Goal: Communication & Community: Answer question/provide support

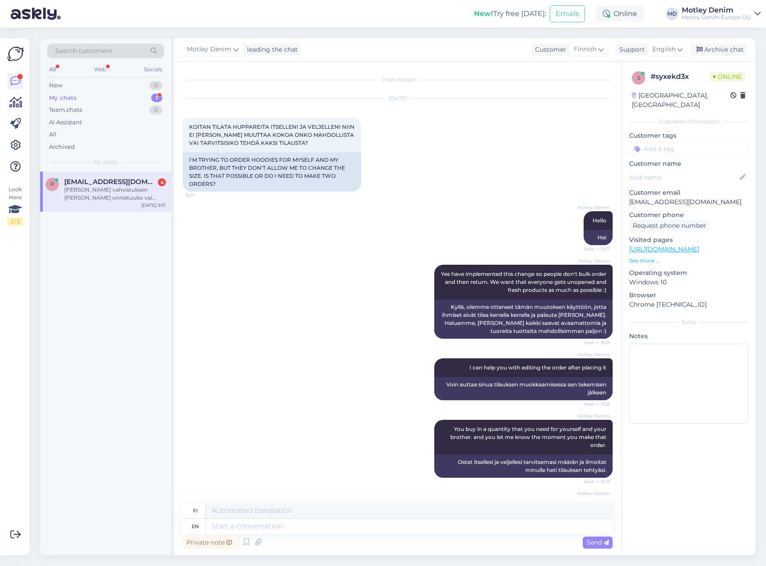
scroll to position [747, 0]
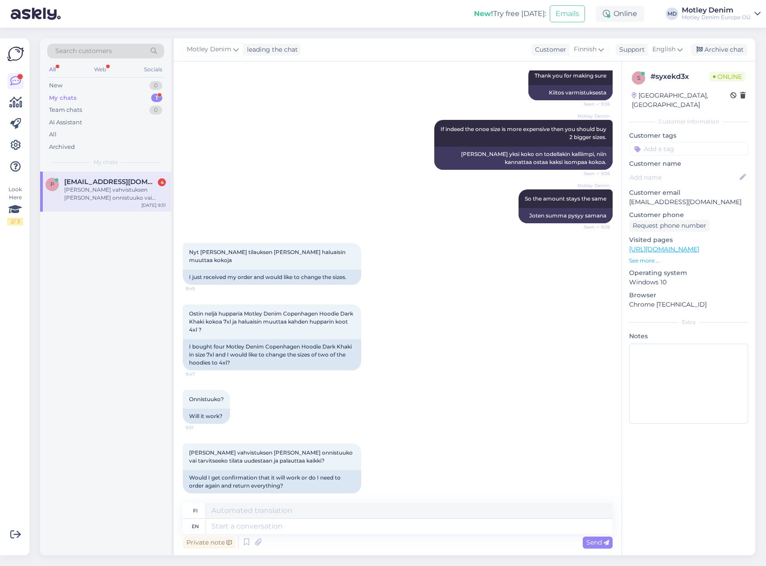
click at [384, 226] on div "Motley Denim So the amount stays the same Seen ✓ 9:36 Joten summa pysyy samana" at bounding box center [398, 207] width 430 height 54
click at [401, 258] on div "Nyt sain tilauksen läpi ja haluaisin muuttaa kokoja 9:45 I just received my ord…" at bounding box center [398, 264] width 430 height 62
click at [647, 198] on p "peejokinen.pj@gmail.com" at bounding box center [688, 202] width 119 height 9
drag, startPoint x: 647, startPoint y: 193, endPoint x: 708, endPoint y: 189, distance: 61.2
click at [708, 198] on p "peejokinen.pj@gmail.com" at bounding box center [688, 202] width 119 height 9
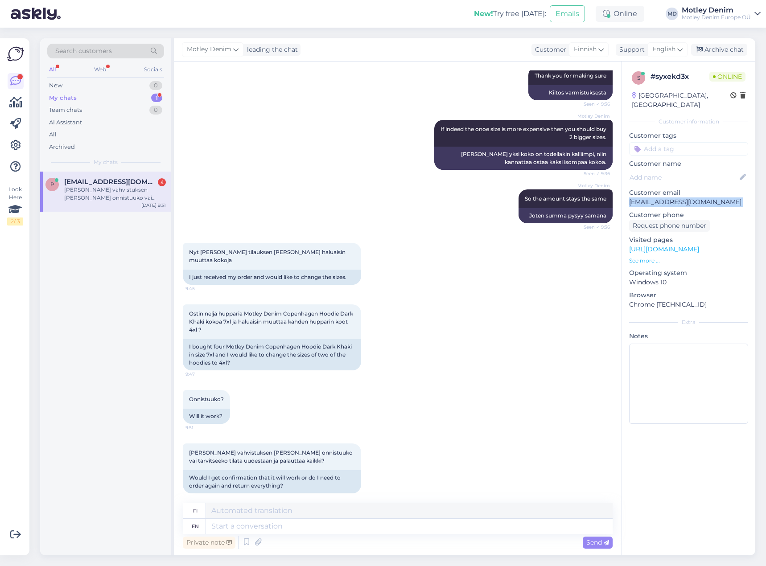
copy p "peejokinen.pj@gmail.com"
drag, startPoint x: 467, startPoint y: 516, endPoint x: 464, endPoint y: 523, distance: 7.8
click at [467, 517] on textarea at bounding box center [409, 510] width 407 height 15
click at [467, 530] on textarea at bounding box center [409, 526] width 407 height 15
click at [567, 527] on textarea at bounding box center [409, 526] width 407 height 15
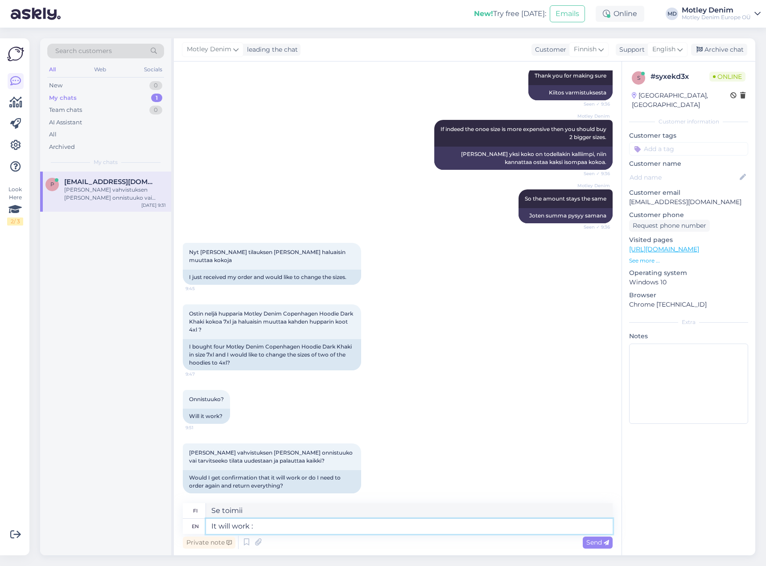
type textarea "It will work :)"
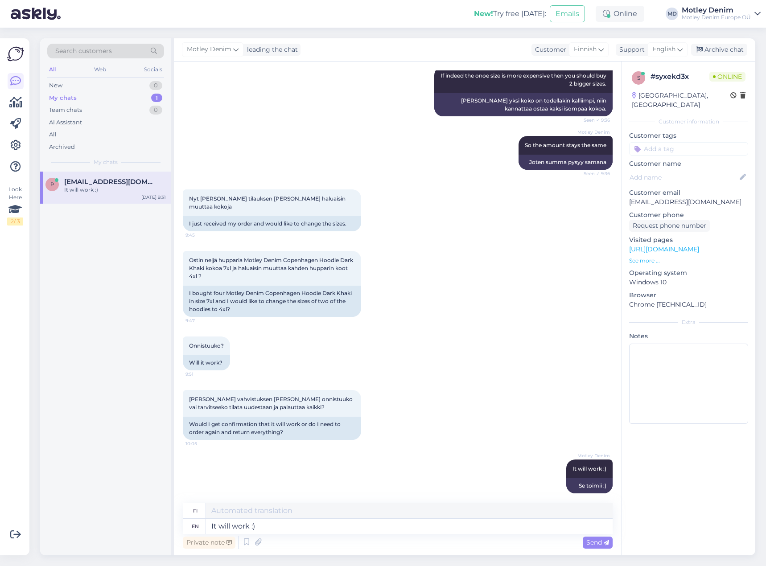
click at [416, 364] on div "Onnistuuko? 9:51 Will it work?" at bounding box center [398, 354] width 430 height 54
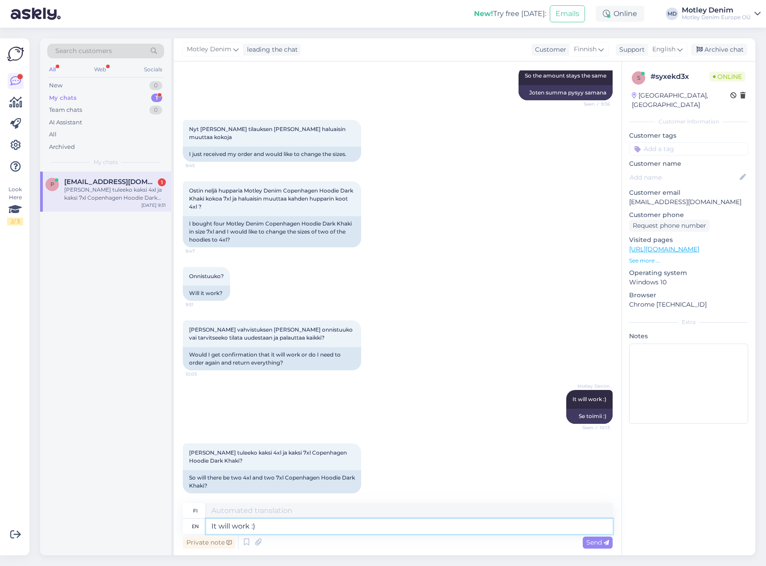
click at [283, 525] on textarea "It will work :)" at bounding box center [409, 526] width 407 height 15
type textarea "Yes"
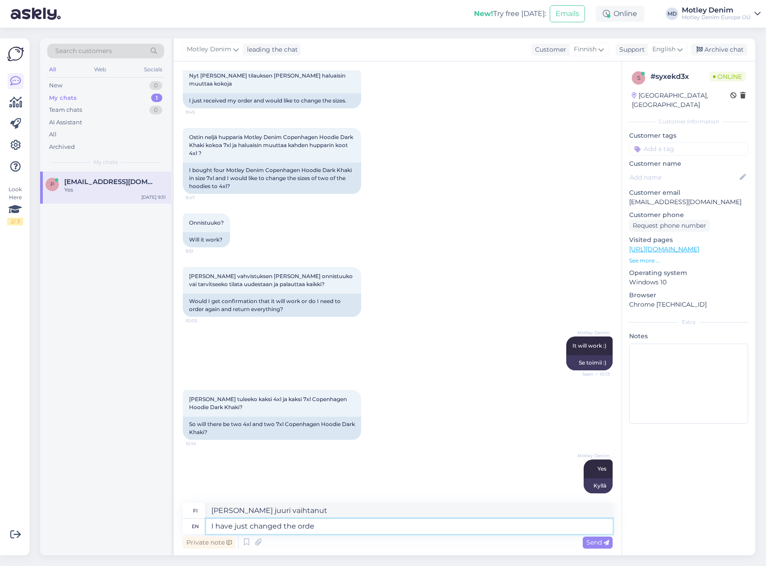
type textarea "I have just changed the order"
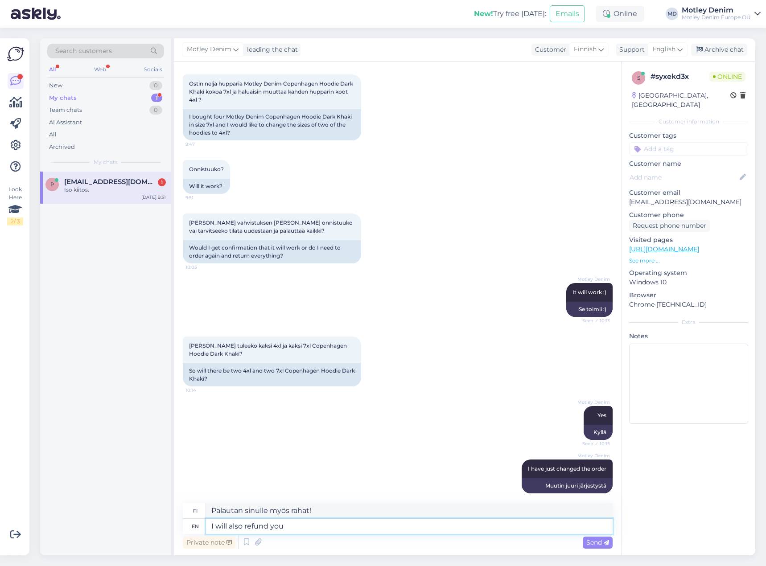
scroll to position [1030, 0]
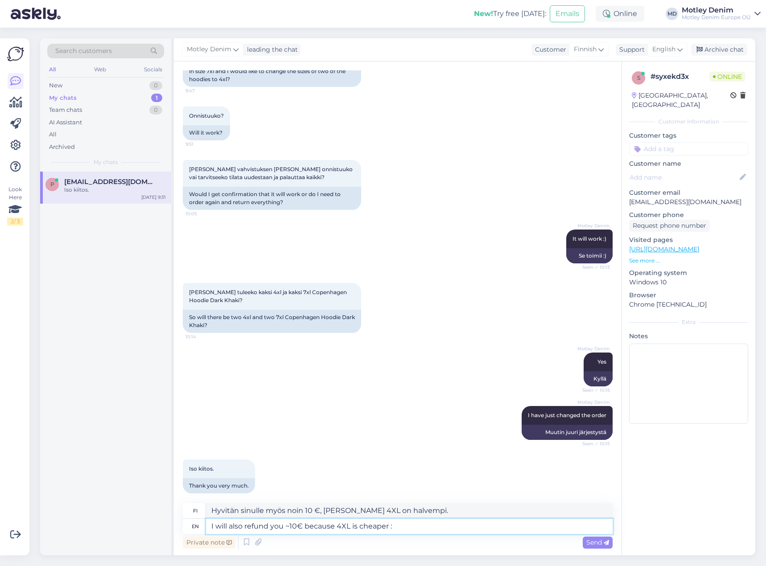
type textarea "I will also refund you ~10€ because 4XL is cheaper :)"
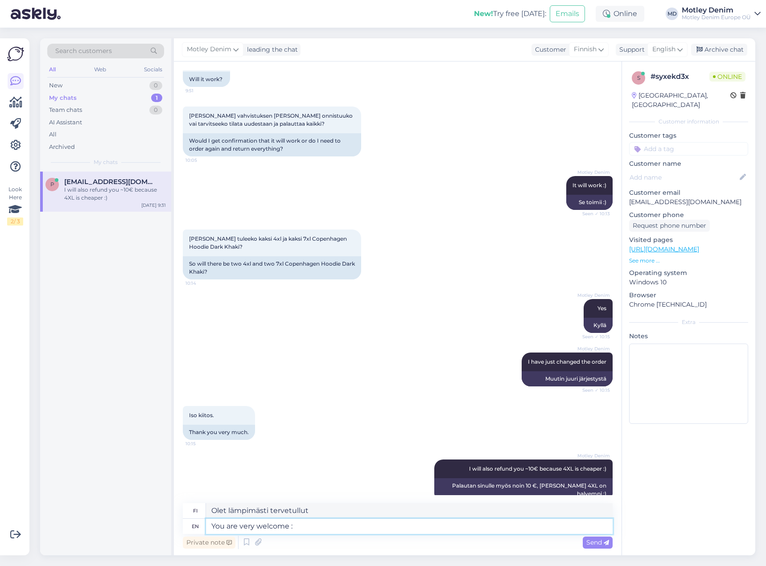
type textarea "You are very welcome :)"
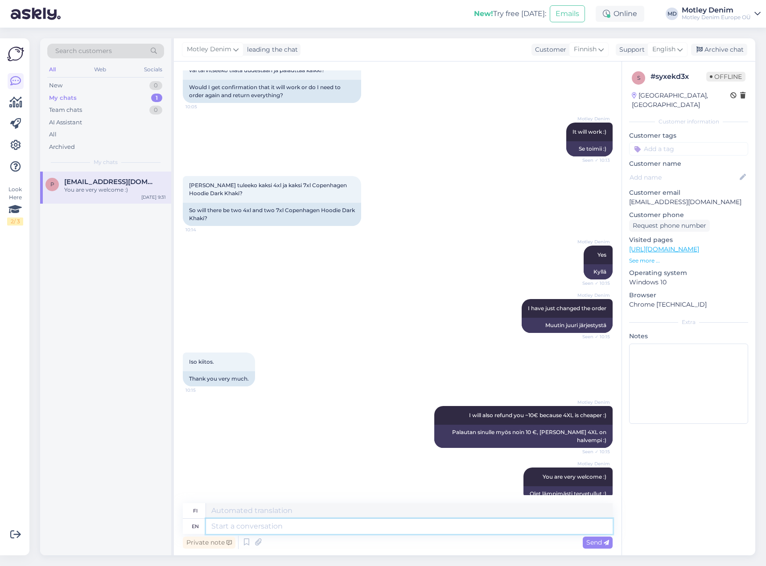
click at [360, 525] on textarea at bounding box center [409, 526] width 407 height 15
type textarea "We have also refunded you 9.8€"
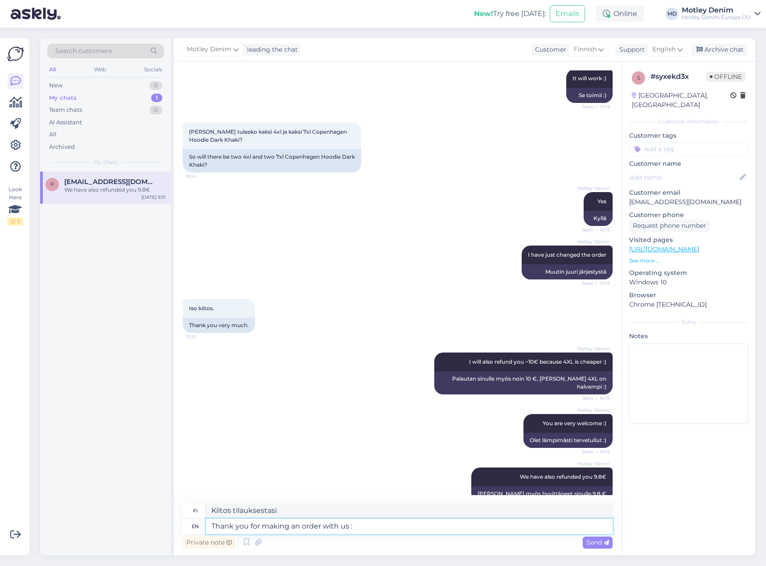
type textarea "Thank you for making an order with us :)"
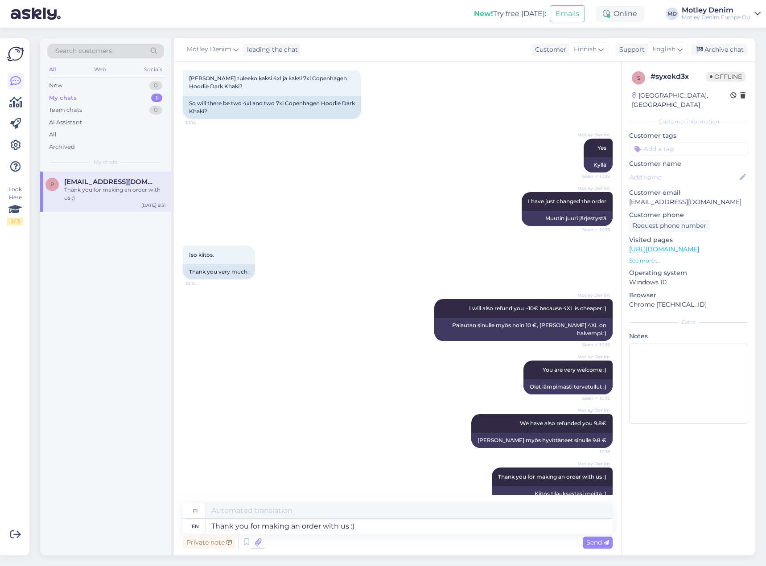
click at [260, 545] on icon at bounding box center [258, 542] width 12 height 13
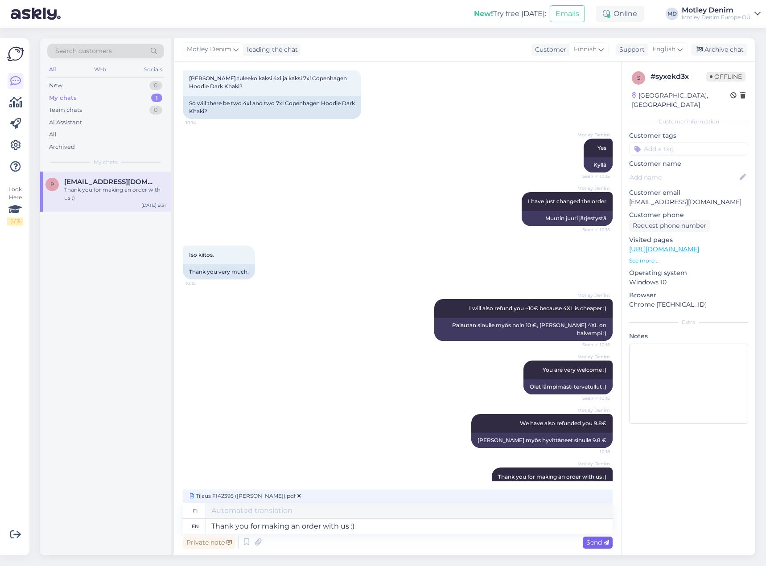
click at [587, 543] on span "Send" at bounding box center [597, 543] width 23 height 8
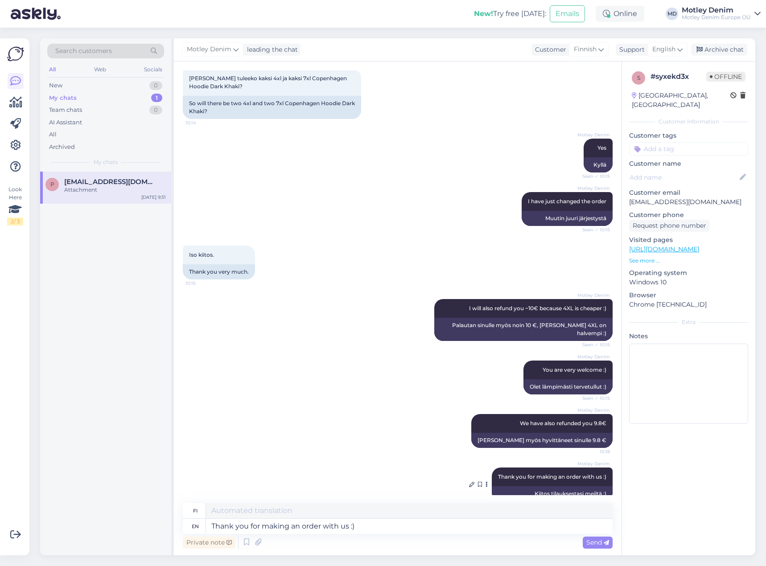
scroll to position [1283, 0]
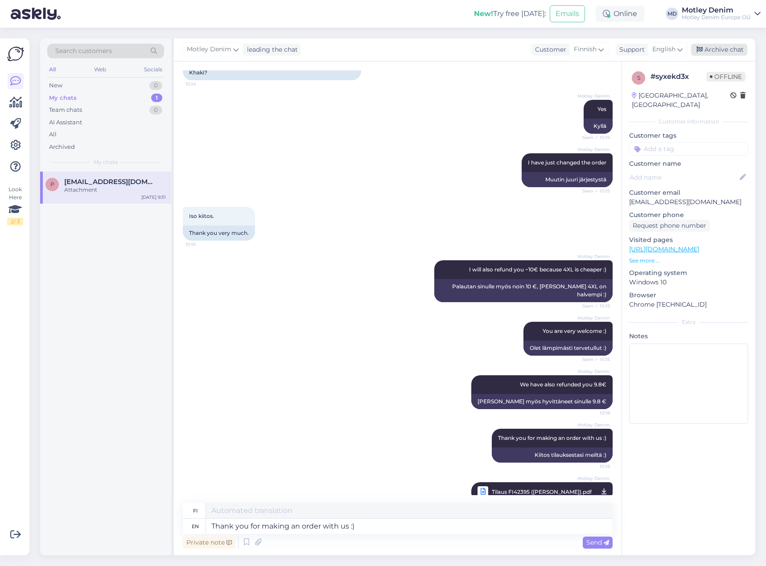
click at [725, 51] on div "Archive chat" at bounding box center [719, 50] width 56 height 12
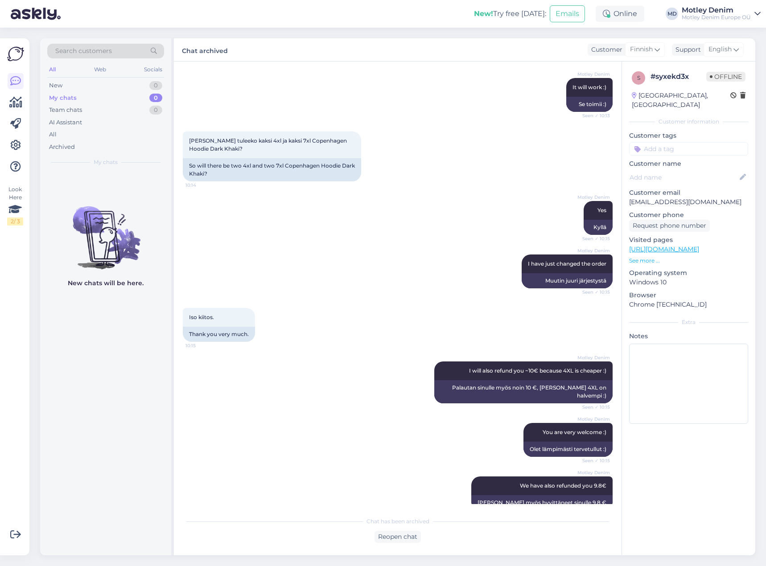
scroll to position [1274, 0]
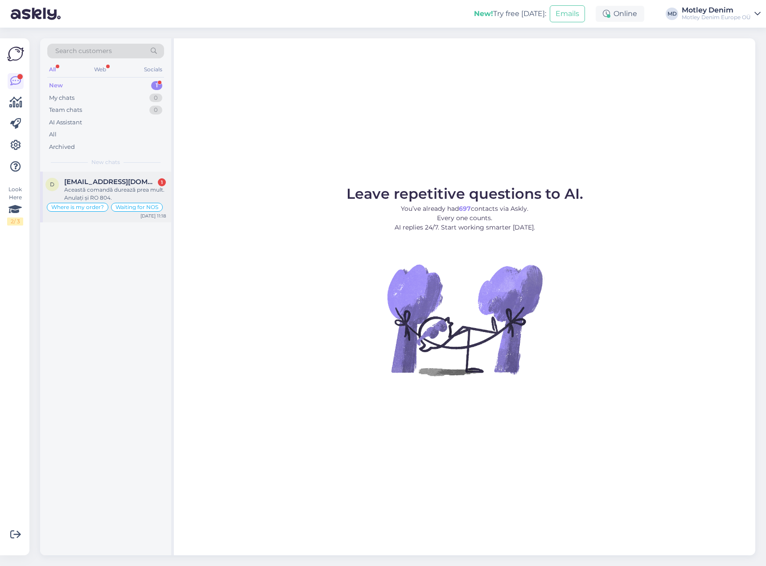
click at [139, 190] on div "Această comandă durează prea mult. Anulați și RO 804." at bounding box center [115, 194] width 102 height 16
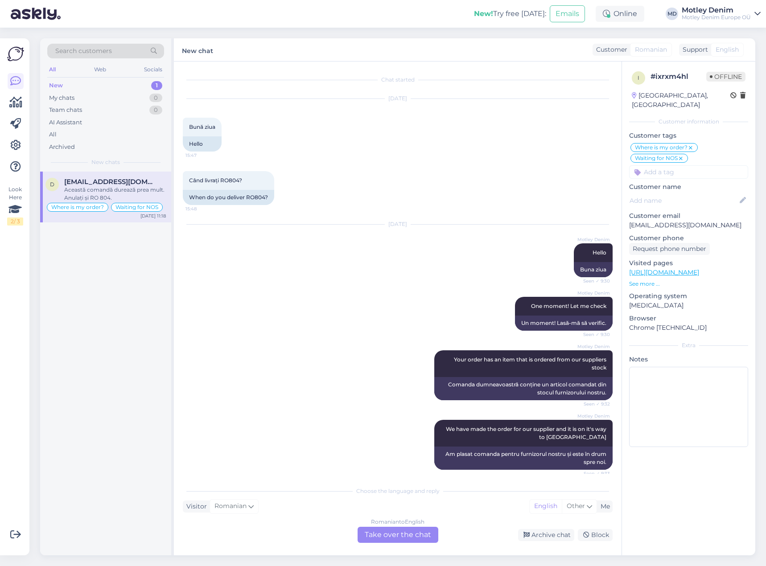
scroll to position [182, 0]
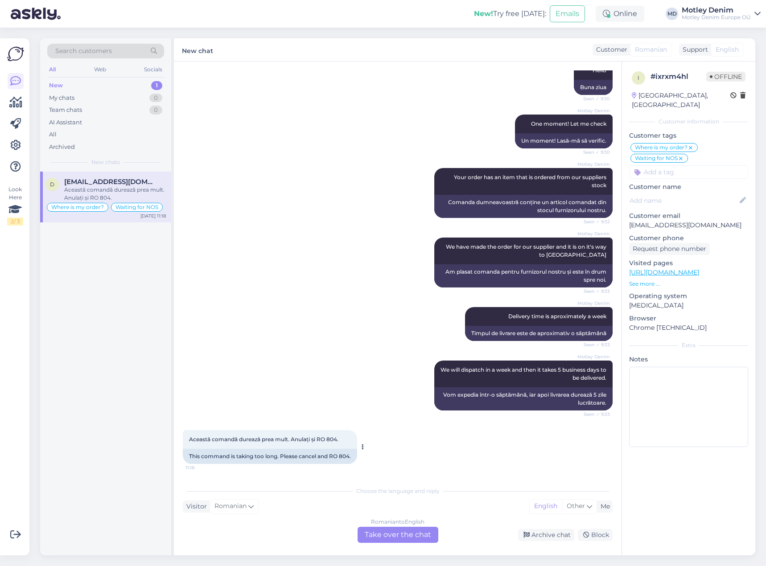
click at [321, 437] on span "Această comandă durează prea mult. Anulați și RO 804." at bounding box center [263, 439] width 149 height 7
drag, startPoint x: 321, startPoint y: 437, endPoint x: 333, endPoint y: 436, distance: 12.5
click at [333, 436] on span "Această comandă durează prea mult. Anulați și RO 804." at bounding box center [263, 439] width 149 height 7
copy span "RO 804"
click at [444, 223] on div "Motley Denim Your order has an item that is ordered from our suppliers stock Se…" at bounding box center [398, 193] width 430 height 70
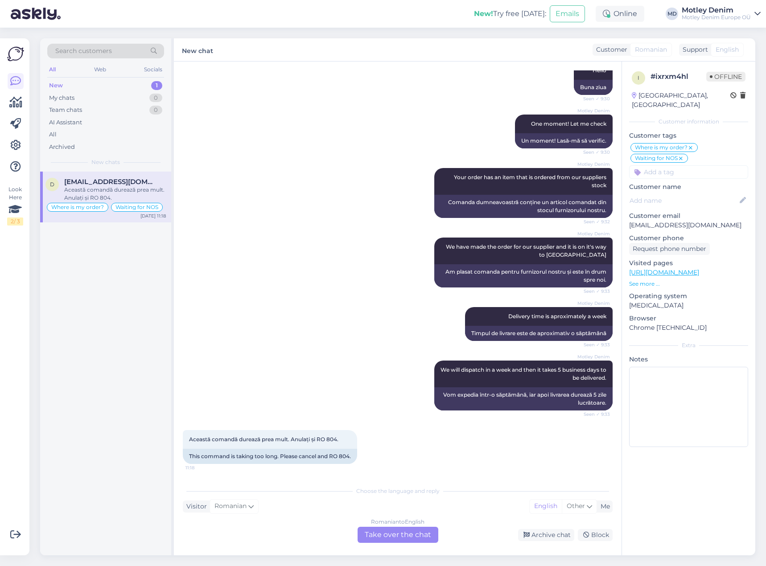
click at [413, 537] on div "Romanian to English Take over the chat" at bounding box center [398, 535] width 81 height 16
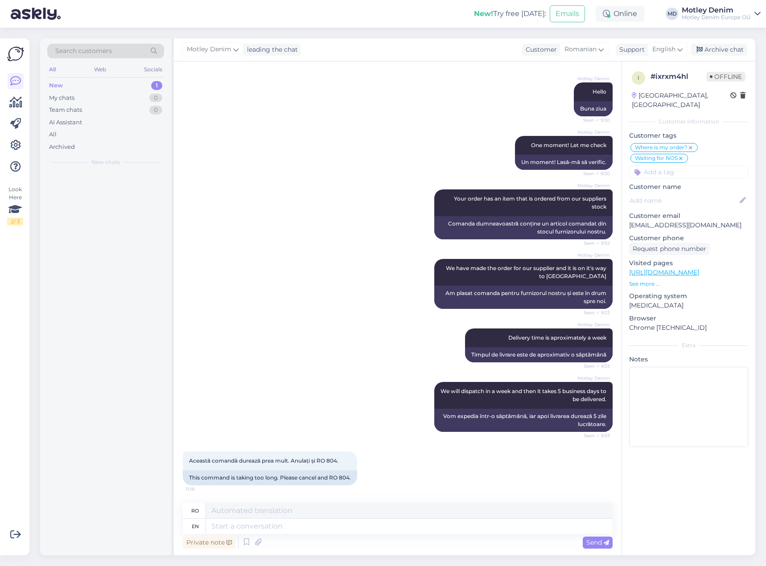
scroll to position [161, 0]
click at [438, 524] on textarea at bounding box center [409, 526] width 407 height 15
type textarea "Hello"
type textarea "Buna ziua"
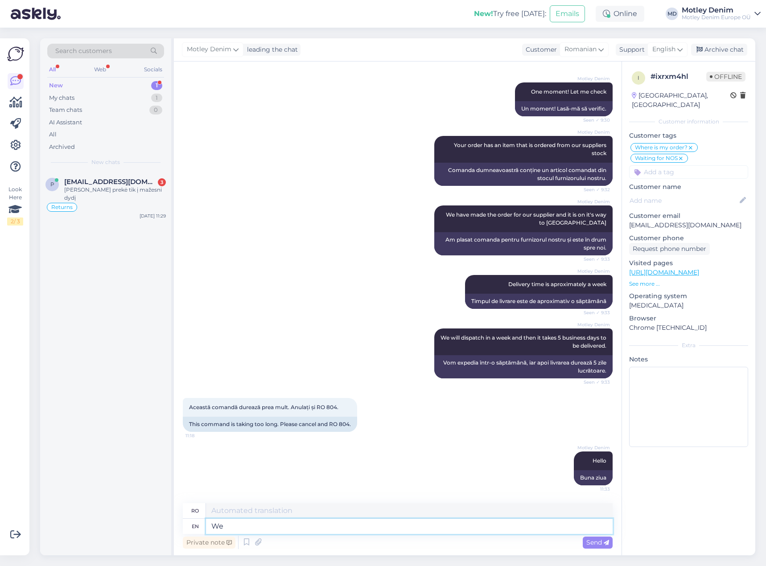
type textarea "We"
type textarea "Noi"
type textarea "We"
type textarea "Noi"
type textarea "We have c"
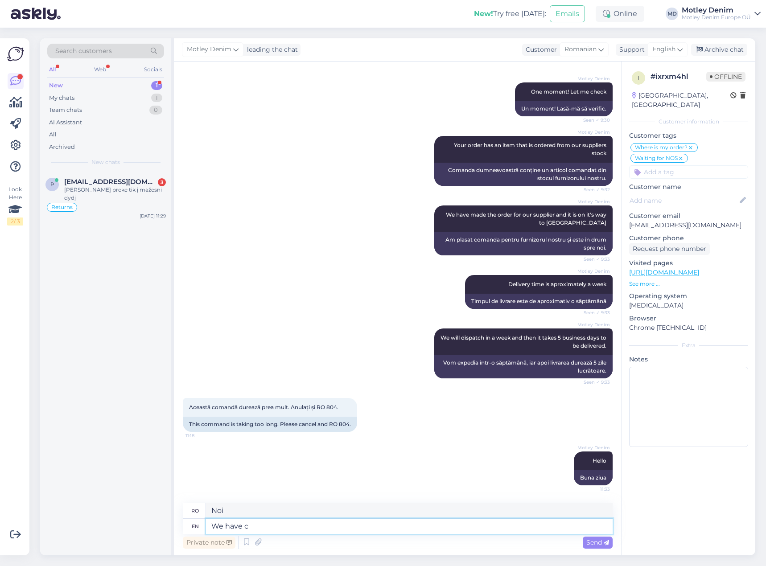
type textarea "Avem"
type textarea "We have cancelled"
type textarea "Am anulat"
type textarea "We have cancelled your order"
type textarea "Am anulat comanda dumneavoastră"
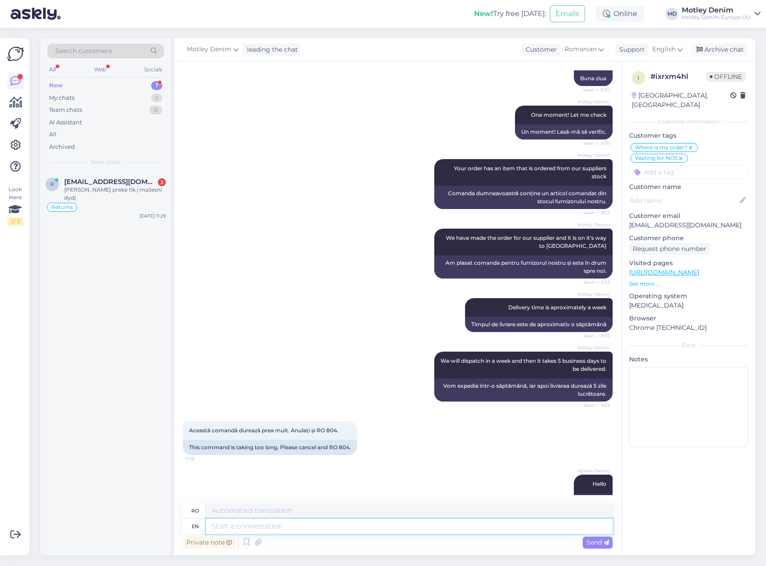
scroll to position [268, 0]
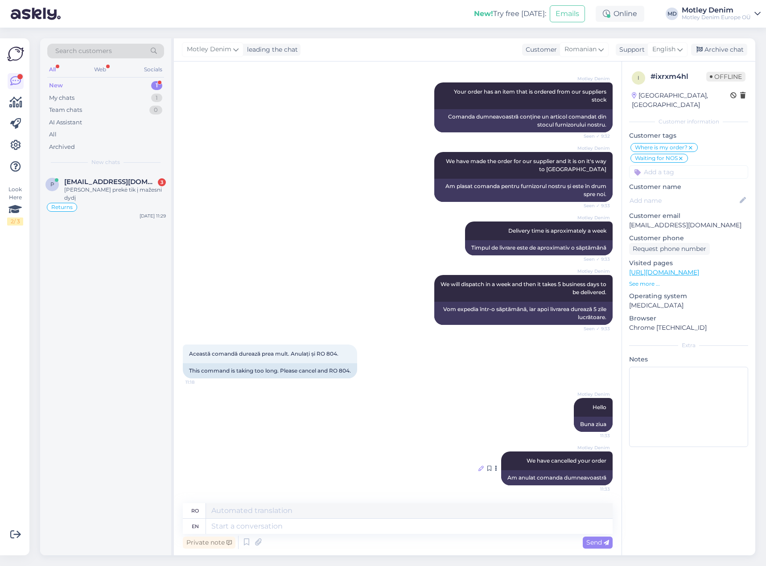
click at [478, 468] on icon at bounding box center [480, 468] width 5 height 5
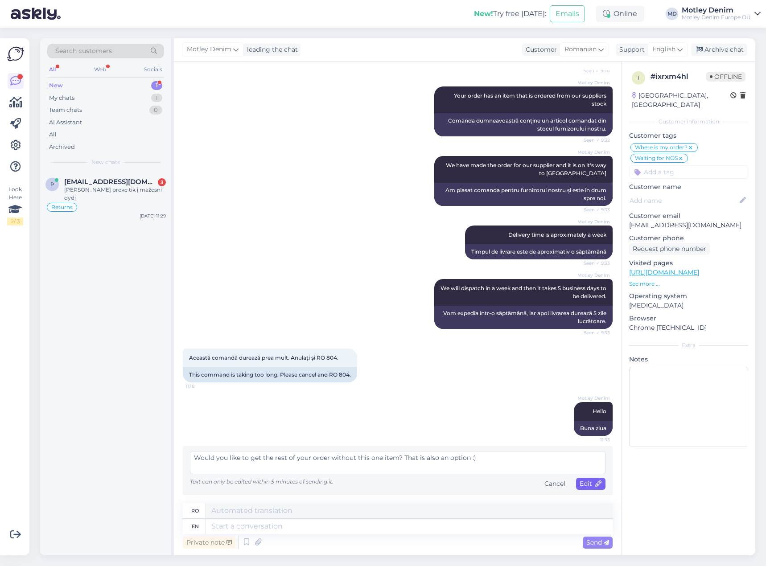
type textarea "Would you like to get the rest of your order without this one item? That is als…"
click at [581, 484] on span "Edit" at bounding box center [591, 484] width 22 height 8
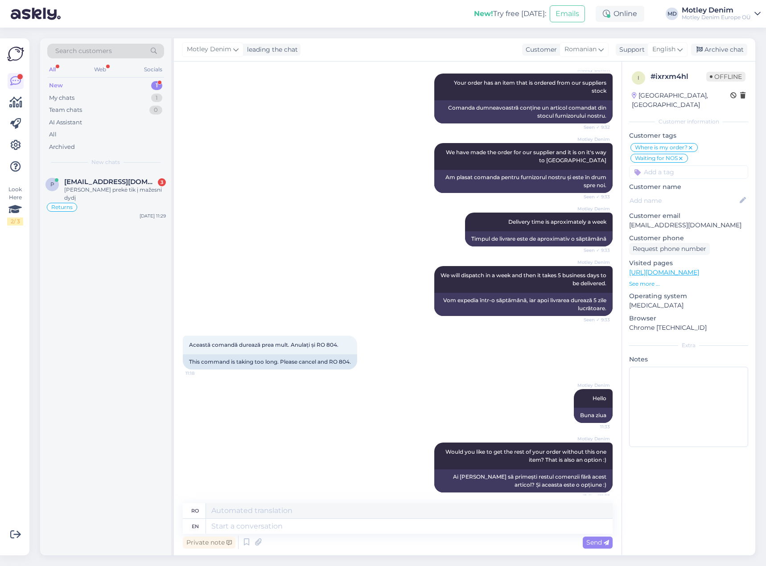
scroll to position [284, 0]
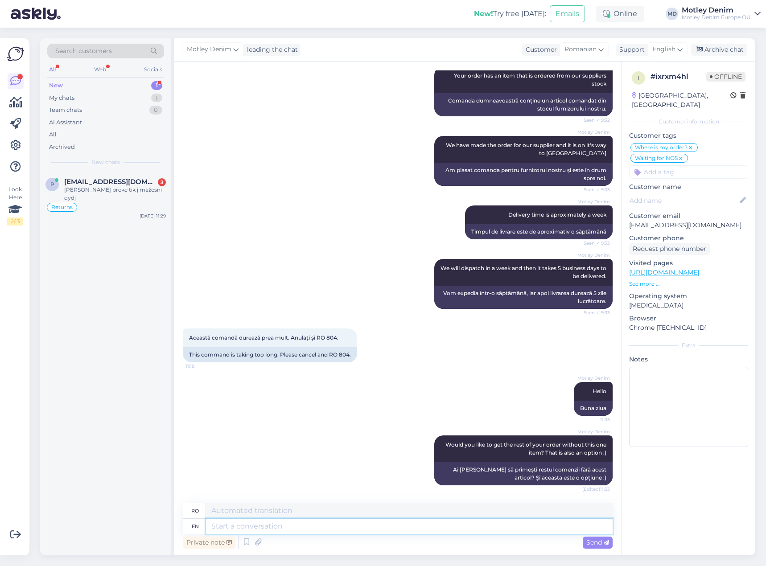
click at [309, 522] on textarea at bounding box center [409, 526] width 407 height 15
type textarea "This i"
type textarea "Acest"
type textarea "This is t"
type textarea "Aceasta este"
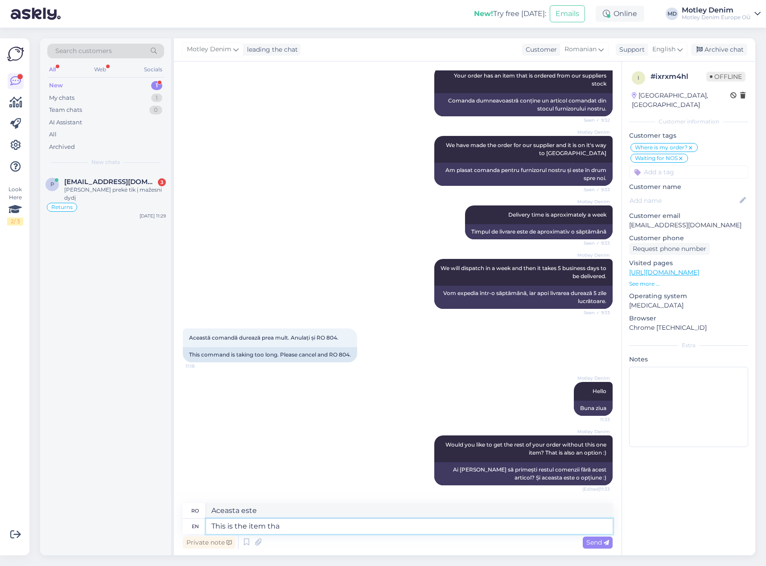
type textarea "This is the item that"
type textarea "Acesta este articolul"
type textarea "This is the item that"
type textarea "Acesta este elementul care"
type textarea "This is the item that we ar"
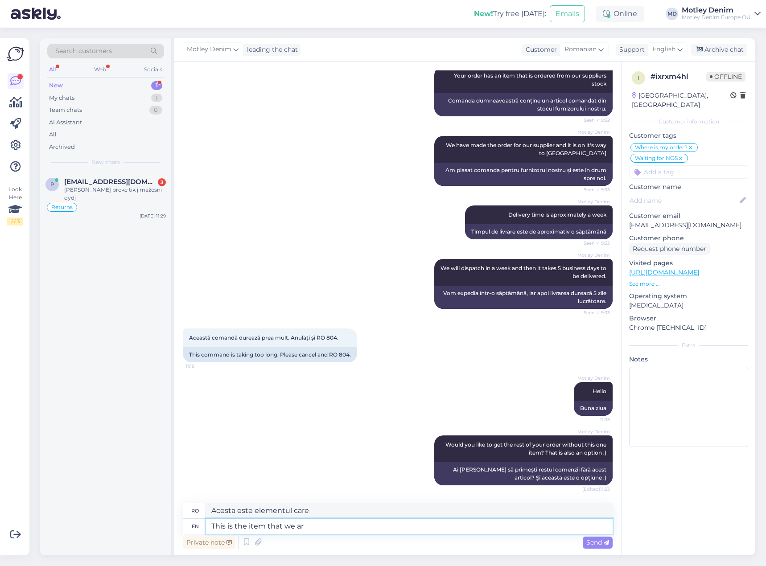
type textarea "Acesta este elementul pe care noi"
type textarea "This is the item that we are w"
type textarea "Acesta este elementul pe care îl suntem"
type textarea "This is the item that we are waiting fo"
type textarea "Acesta este articolul pe care îl așteptăm"
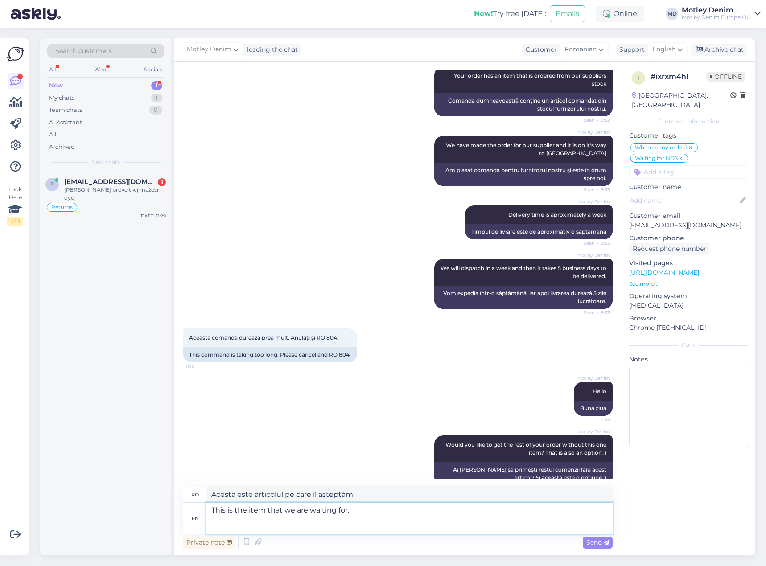
paste textarea "[URL][DOMAIN_NAME]"
type textarea "This is the item that we are waiting for: [URL][DOMAIN_NAME]"
type textarea "Acesta este articolul pe care îl așteptăm: [URL][DOMAIN_NAME]"
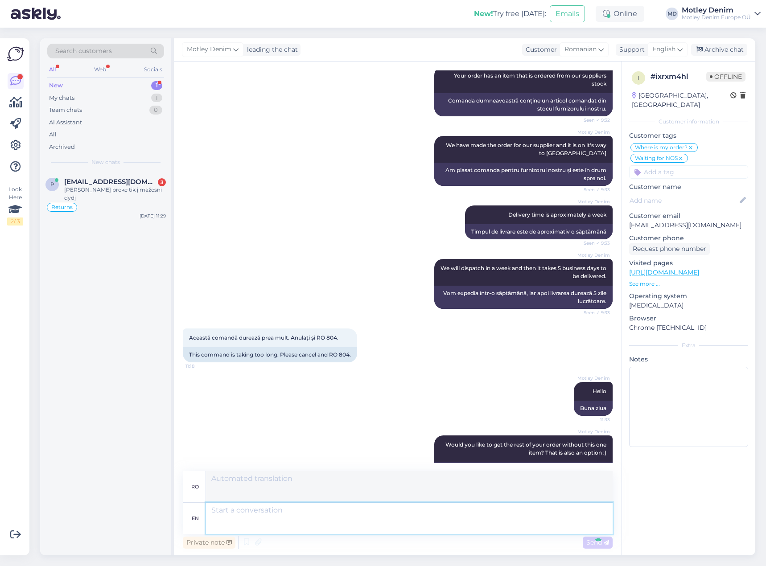
scroll to position [386, 0]
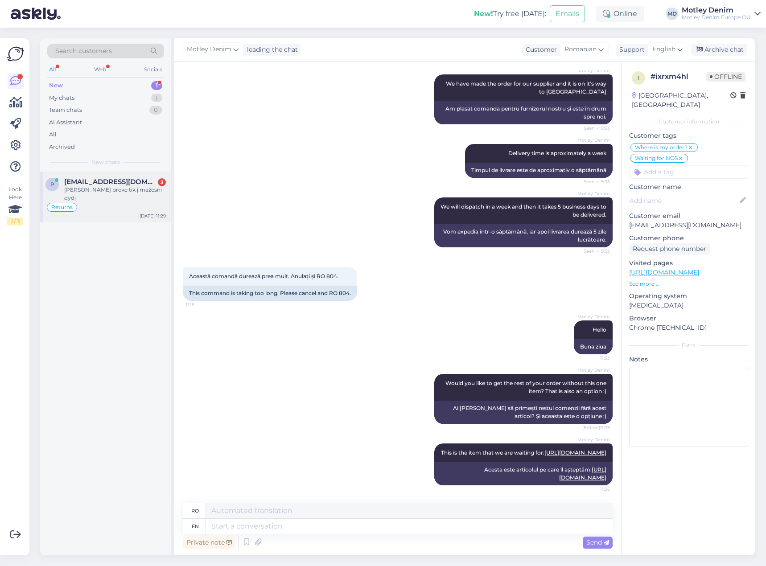
click at [100, 184] on span "[EMAIL_ADDRESS][DOMAIN_NAME]" at bounding box center [110, 182] width 93 height 8
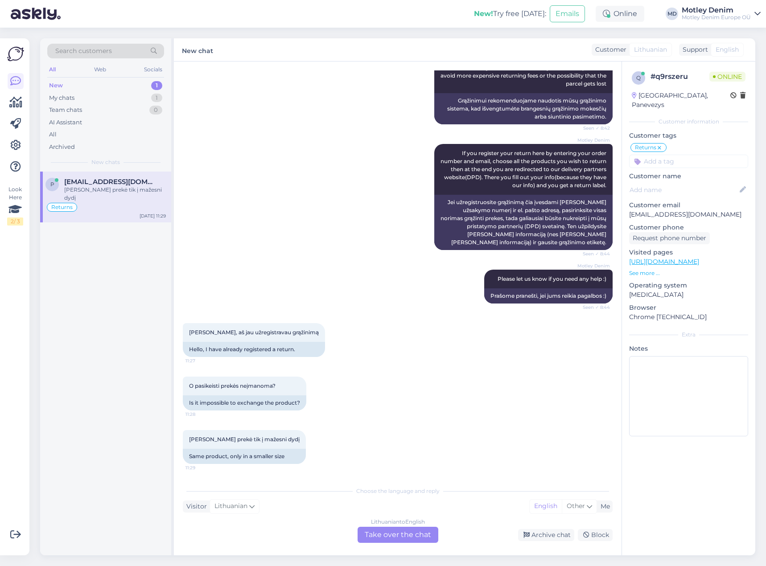
scroll to position [247, 0]
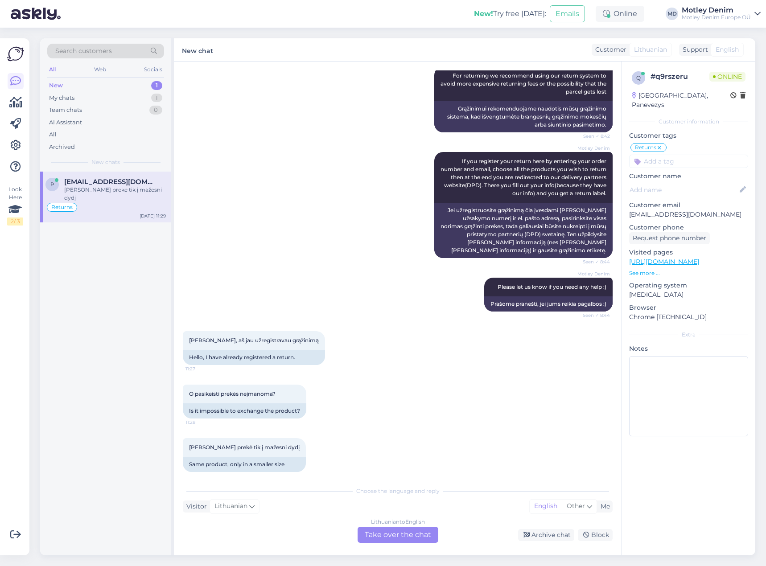
click at [399, 532] on div "Lithuanian to English Take over the chat" at bounding box center [398, 535] width 81 height 16
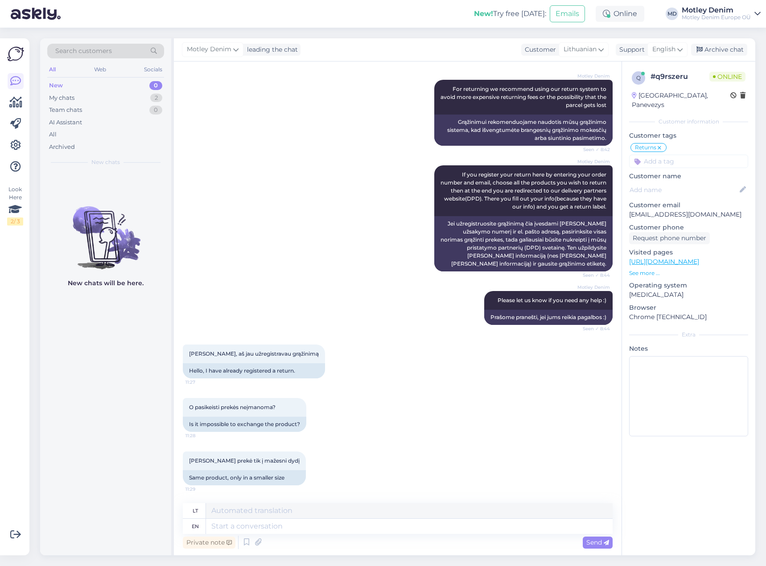
scroll to position [225, 0]
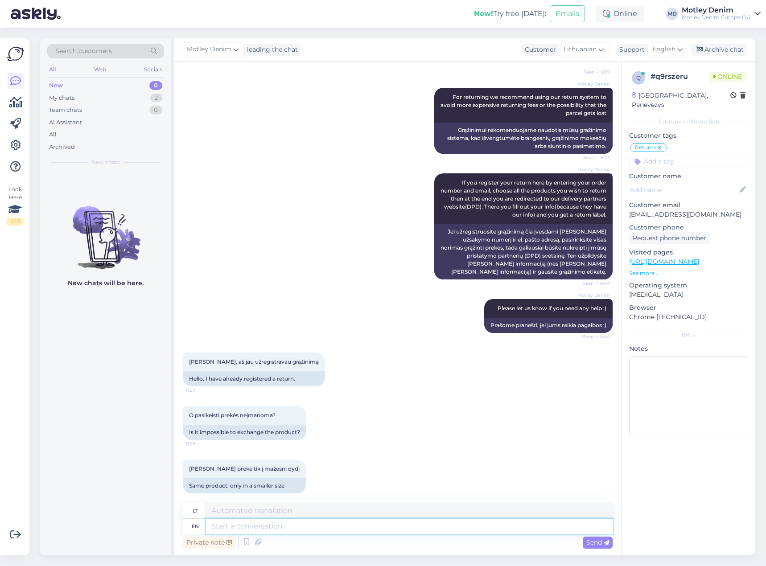
click at [295, 531] on textarea at bounding box center [409, 526] width 407 height 15
type textarea "We"
type textarea "Mes"
type textarea "We do i"
type textarea "Mes darome"
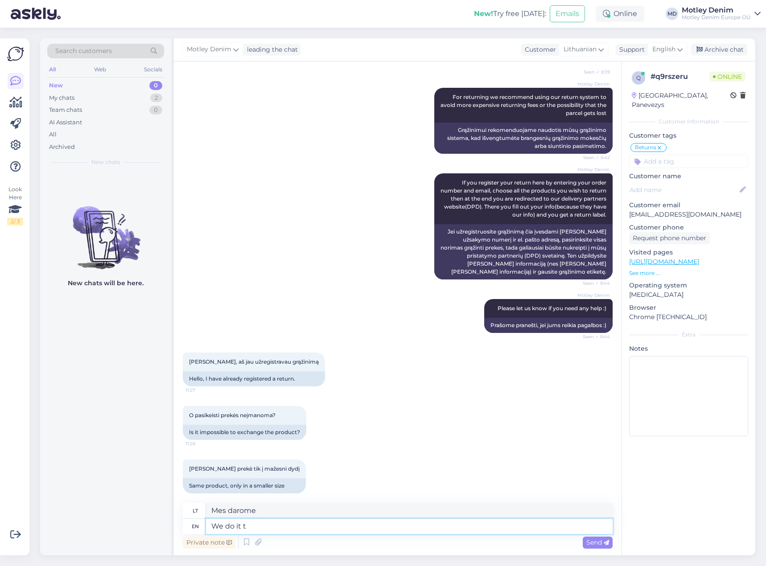
type textarea "We do it th"
type textarea "Mes tai darome"
type textarea "We do it throug"
type textarea "Mes tai darome per"
type textarea "We do it through return"
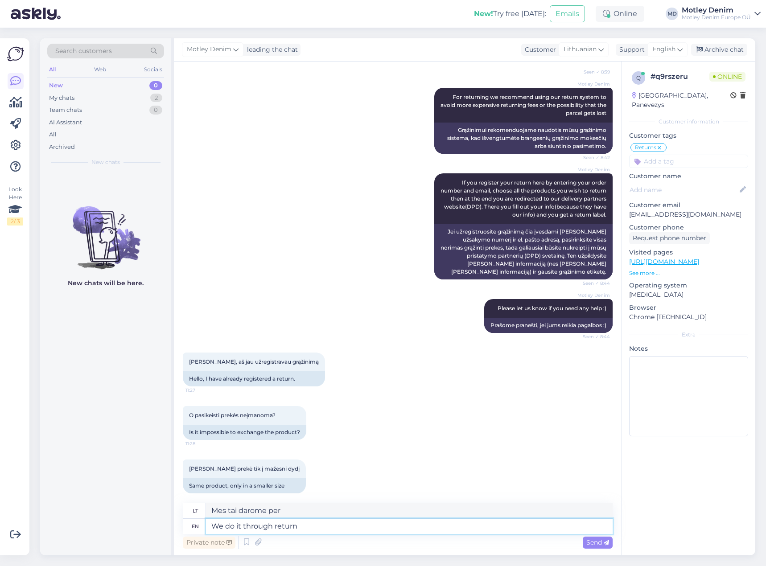
type textarea "Mes tai darome per grąžinimą"
type textarea "We do it through return system."
type textarea "Mes tai darome per grąžinimo sistemą."
type textarea "We do it through return system. You r"
type textarea "Mes tai darome per grąžinimo sistemą. Jūs"
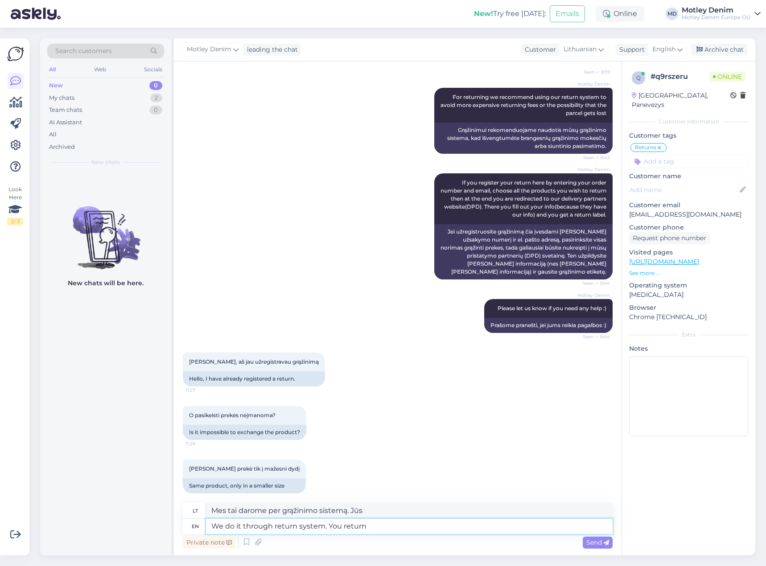
type textarea "We do it through return system. You return w"
type textarea "Mes tai darome per grąžinimo sistemą. Jūs grąžinate"
type textarea "We do it through return system. You return we"
type textarea "Mes tai darome per grąžinimo sistemą. Jūs grąžinate mes."
type textarea "We do it through return system. You return"
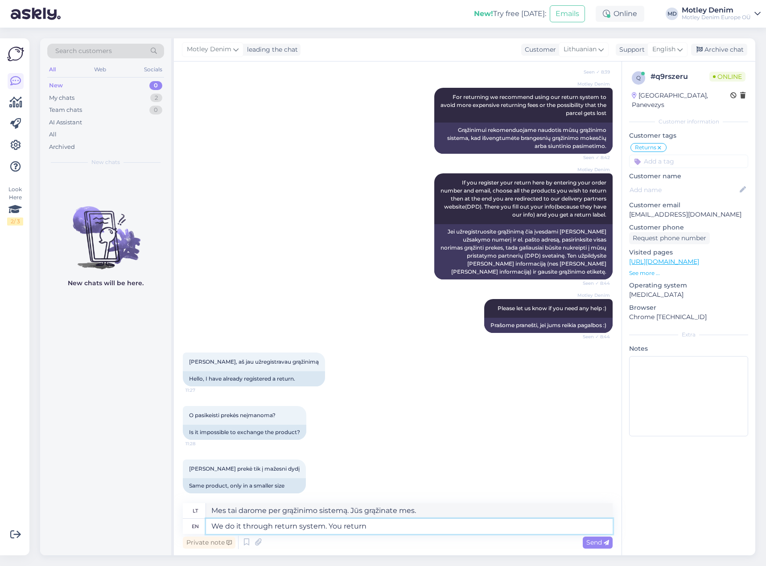
type textarea "Mes tai darome per grąžinimo sistemą. Jūs grąžinate"
type textarea "We do it through return system. You return, w"
type textarea "Mes tai darome per grąžinimo sistemą. Jūs grąžinate,"
type textarea "We do it through return system. You return, we re"
type textarea "Mes tai darome per grąžinimo sistemą. Jūs grąžinate, mes"
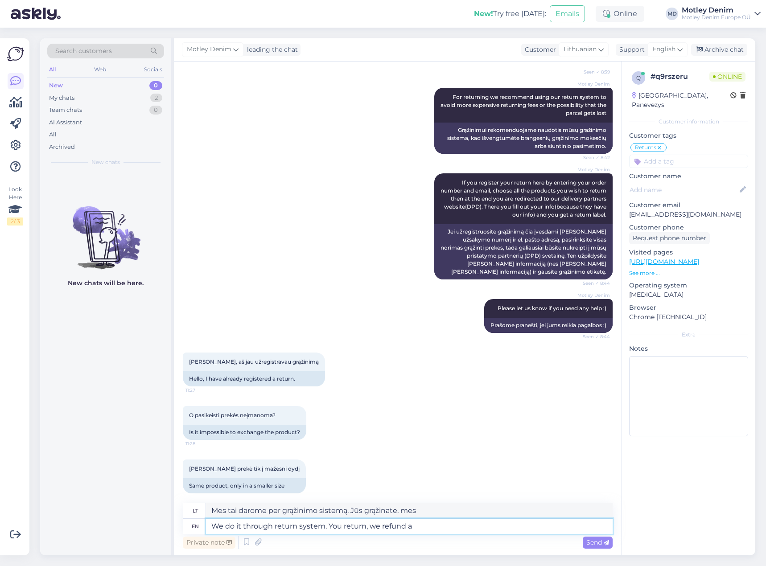
type textarea "We do it through return system. You return, we refund an"
type textarea "Mes tai darome per grąžinimo sistemą. Jūs grąžinate, mes grąžinsime pinigus"
type textarea "We do it through return system. You return, we refund and"
type textarea "Mes tai darome per grąžinimo sistemą. Jūs grąžinate, mes grąžinsime pinigus ir"
type textarea "We do it through return system. You return, we refund and then y"
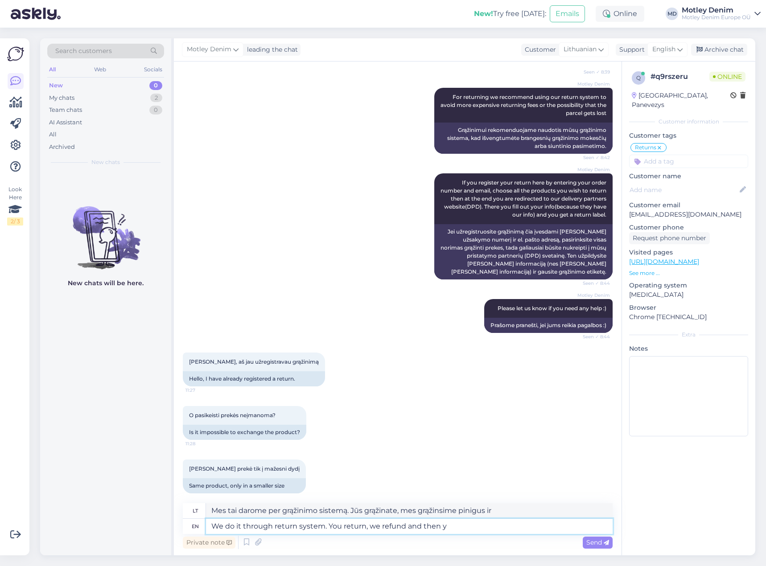
type textarea "Mes tai darome per grąžinimo sistemą. Jūs grąžinate, mes grąžinsime pinigus ir …"
type textarea "We do it through return system. You return, we refund and then you"
type textarea "Mes tai darome per grąžinimo sistemą. Jūs grąžinate, mes grąžinsime pinigus ir …"
type textarea "We do it through return system. You return, we refund and then you buy"
type textarea "Mes tai darome per grąžinimo sistemą. Jūs grąžinate, mes grąžinsime pinigus ir …"
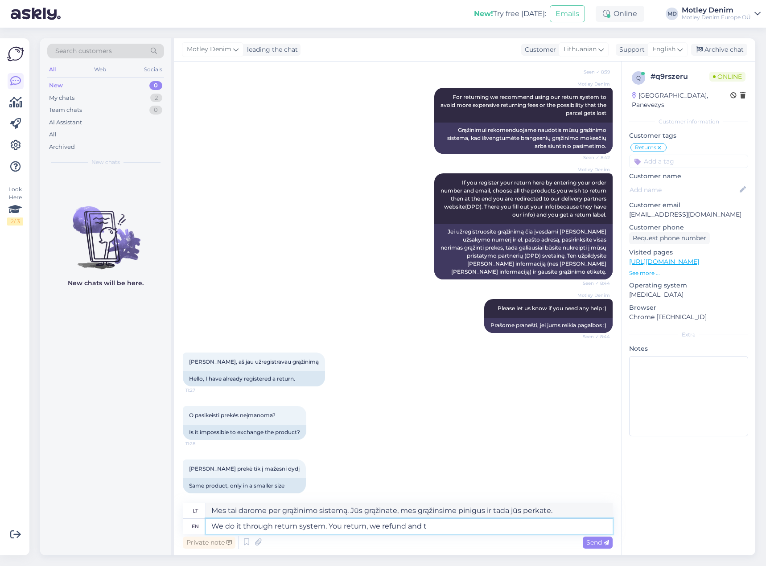
type textarea "We do it through return system. You return, we refund and"
type textarea "Mes tai darome per grąžinimo sistemą. Jūs grąžinate, mes grąžinsime pinigus ir"
type textarea "We do it through return system. You return, we refund and you bu"
type textarea "Mes tai darome per grąžinimo sistemą. Jūs grąžinate, mes grąžinsime pinigus ir …"
type textarea "We do it through return system. You return, we refund and you buy"
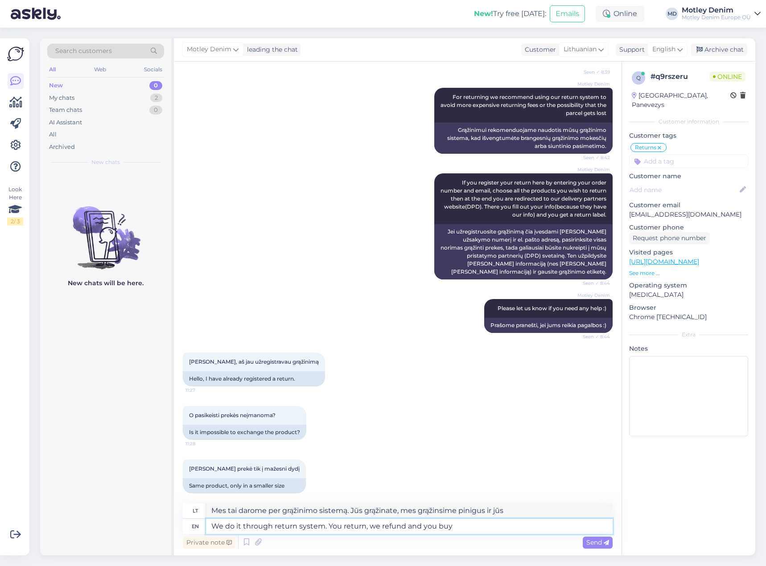
type textarea "Mes tai darome per grąžinimo sistemą. Jūs grąžinate, mes grąžinsime pinigus ir …"
type textarea "We do it through return system. You return, we refund and you buy the"
type textarea "Mes tai darome per grąžinimo sistemą. Jūs grąžinate, mes grąžinsime pinigus ir …"
type textarea "We do it through return system. You return, we refund and you buy the size y"
type textarea "Mes tai darome naudodamiesi grąžinimo sistema. Jūs grąžinate, mes grąžinsime pi…"
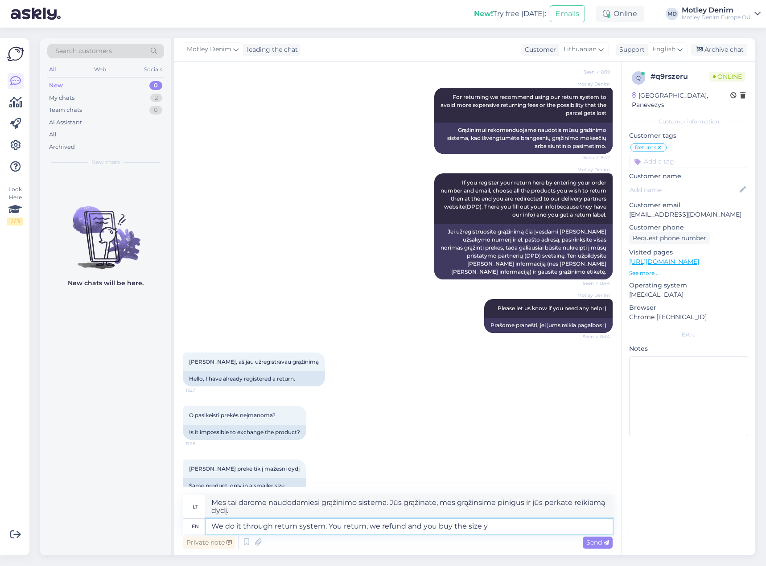
scroll to position [233, 0]
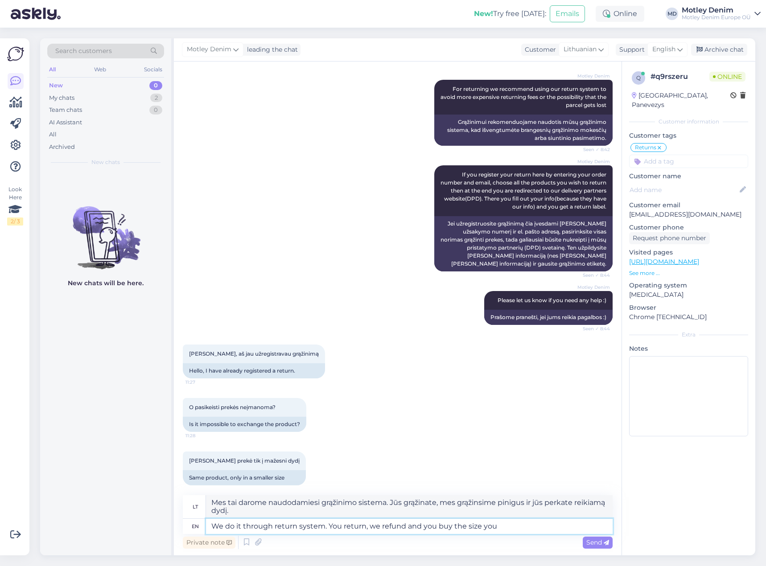
type textarea "We do it through return system. You return, we refund and you buy the size you"
type textarea "Mes tai darome per grąžinimo sistemą. Jūs grąžinate, mes grąžinsime pinigus ir …"
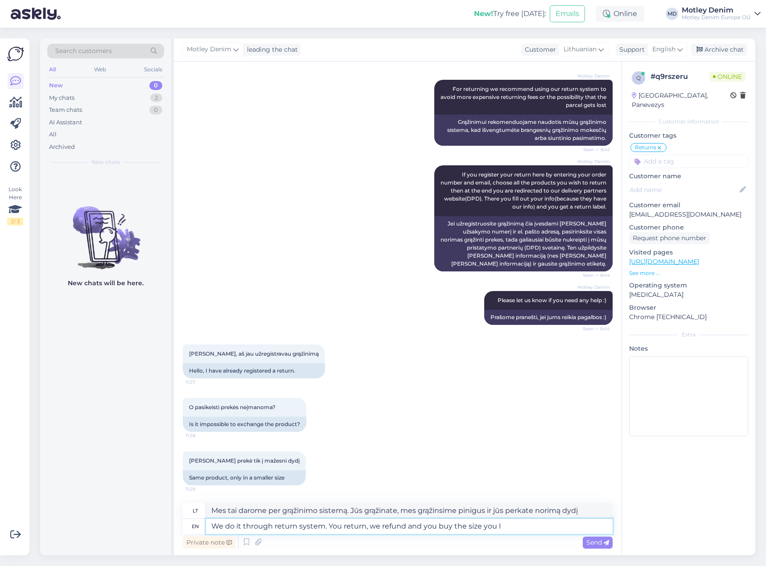
scroll to position [225, 0]
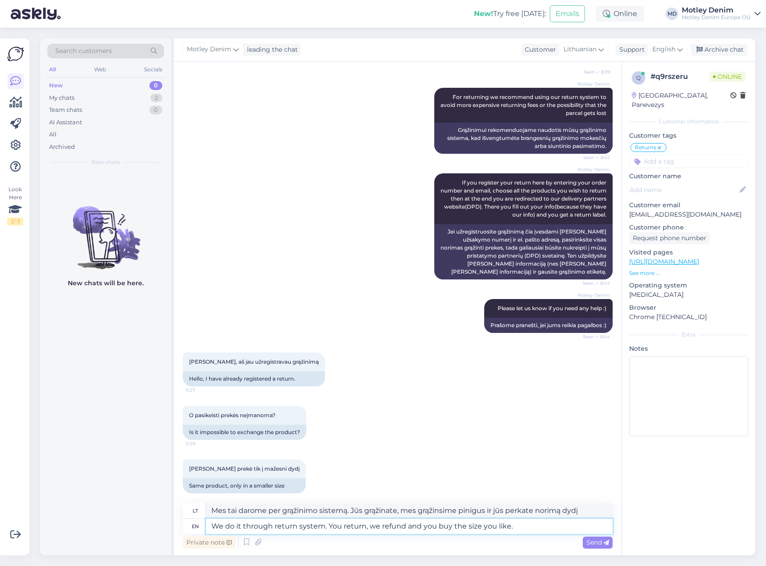
type textarea "We do it through return system. You return, we refund and you buy the size you …"
type textarea "Mes tai darome per grąžinimo sistemą. Jūs grąžinate, mes grąžinsime pinigus ir …"
type textarea "We do it through return system. You return, we refund and you buy the size you …"
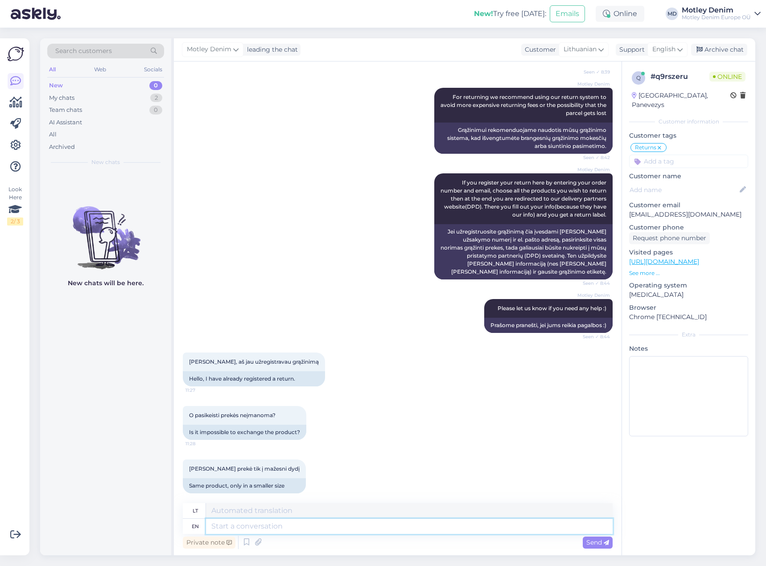
scroll to position [295, 0]
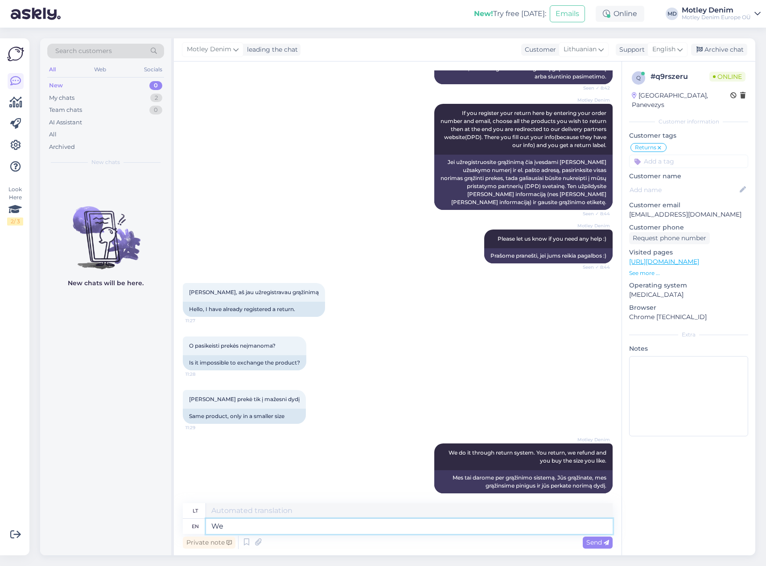
type textarea "W"
type textarea "At t"
type textarea "Prie"
type textarea "At this m"
type textarea "Šiuo metu"
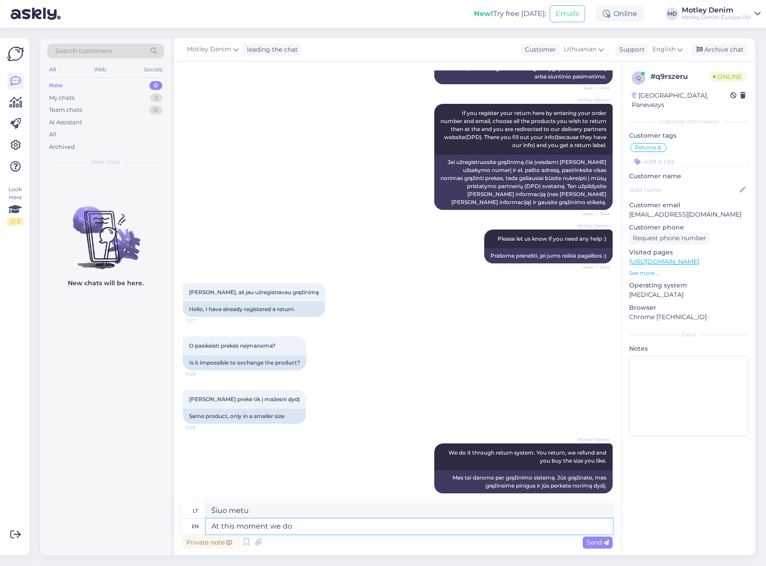
type textarea "At this moment we don"
type textarea "Šiuo metu mes"
type textarea "At this moment we don't have"
type textarea "Šiuo metu mes ne"
type textarea "At this moment we don't have"
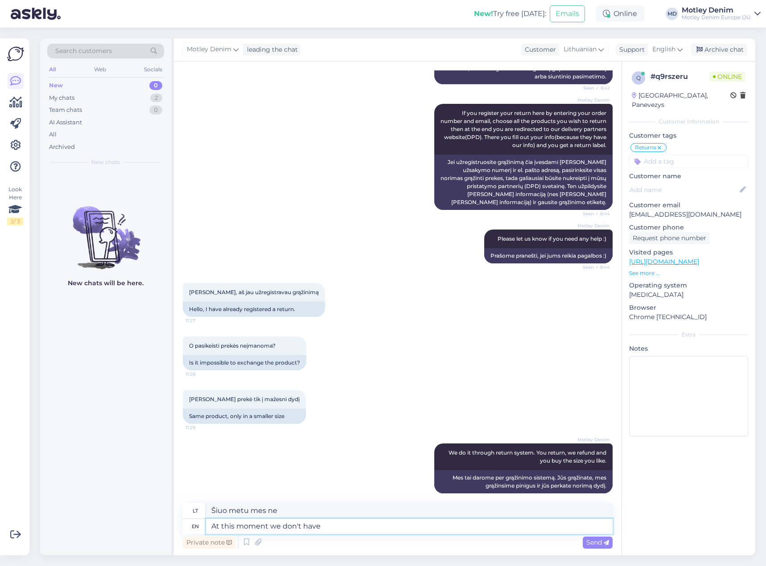
type textarea "Šiuo metu mes neturime"
type textarea "At this moment we don't have systems i"
type textarea "Šiuo metu neturime sistemų"
type textarea "At this moment we don't have systems in place fo"
type textarea "Šiuo metu neturime jokių sistemų"
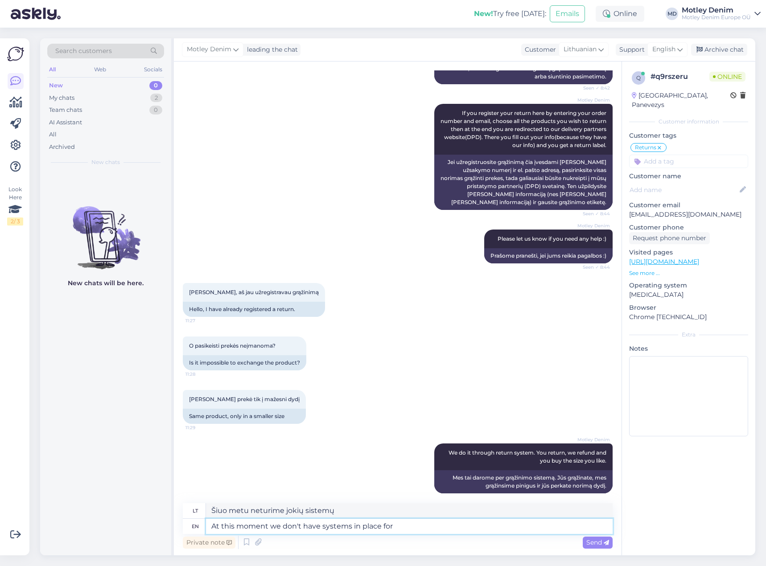
type textarea "At this moment we don't have systems in place for j"
type textarea "Šiuo metu neturime sistemų, skirtų"
type textarea "At this moment we don't have systems in place for just"
type textarea "Šiuo metu neturime sistemų, skirtų tik"
click at [688, 155] on input at bounding box center [688, 161] width 119 height 13
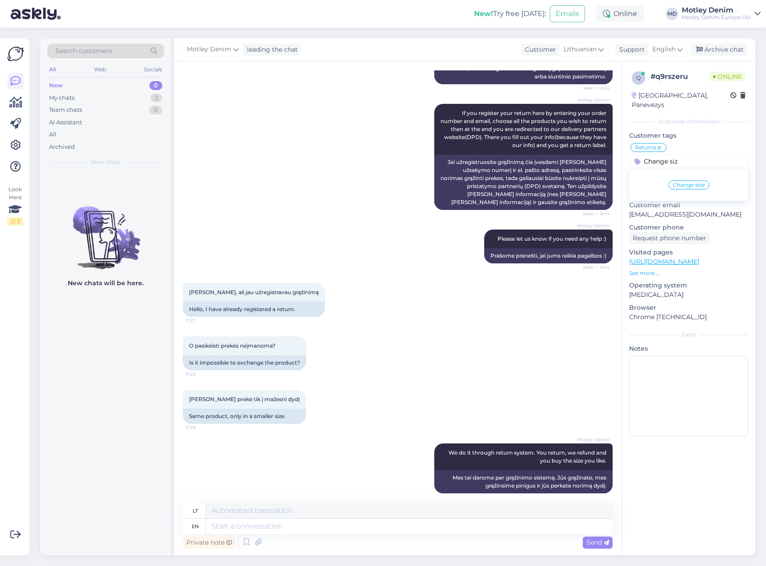
type input "Change siz"
click at [704, 182] on span "Change size" at bounding box center [689, 184] width 32 height 5
click at [725, 49] on div "Archive chat" at bounding box center [719, 50] width 56 height 12
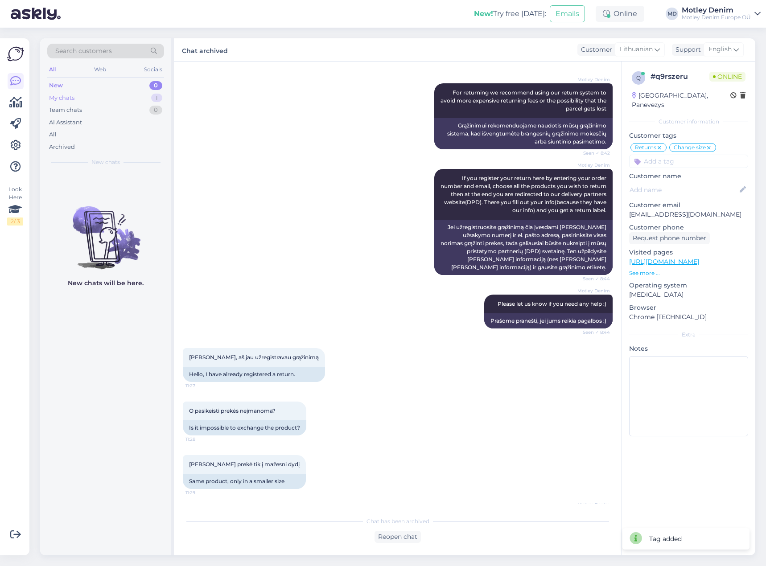
scroll to position [152, 0]
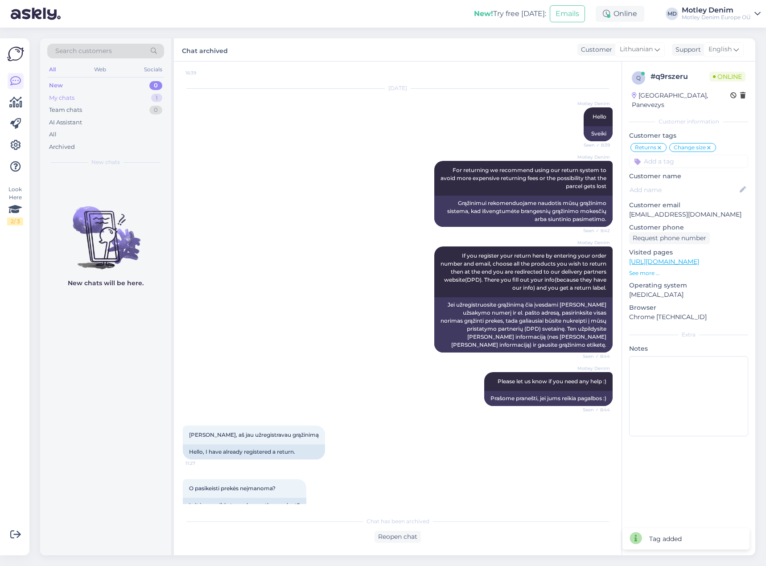
click at [132, 100] on div "My chats 1" at bounding box center [105, 98] width 117 height 12
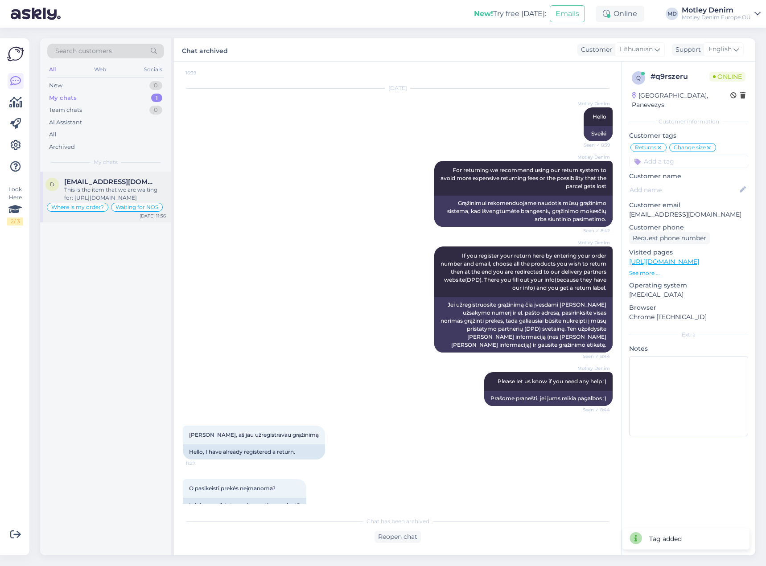
click at [117, 196] on div "This is the item that we are waiting for: [URL][DOMAIN_NAME]" at bounding box center [115, 194] width 102 height 16
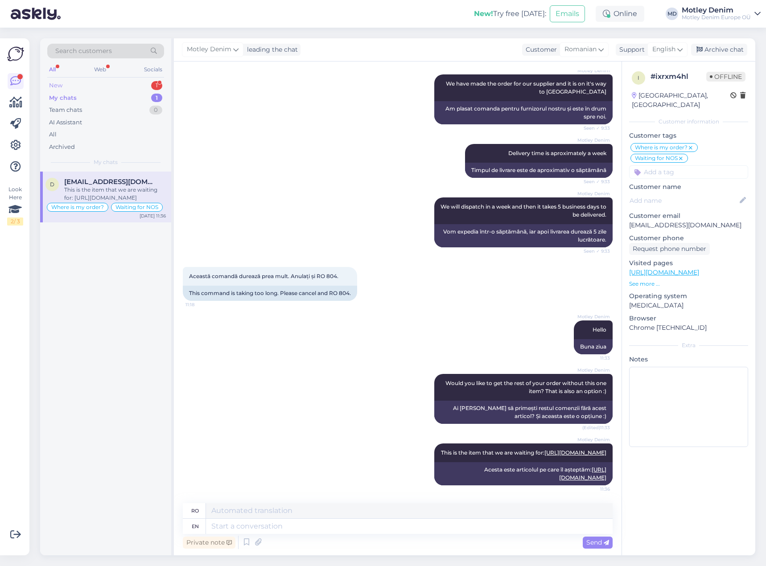
click at [121, 87] on div "New 1" at bounding box center [105, 85] width 117 height 12
click at [107, 185] on span "[EMAIL_ADDRESS][DOMAIN_NAME]" at bounding box center [110, 182] width 93 height 8
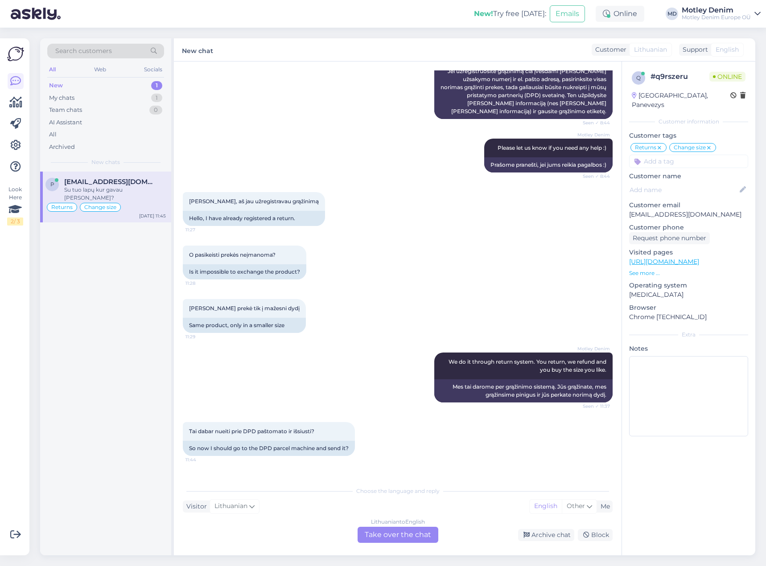
scroll to position [423, 0]
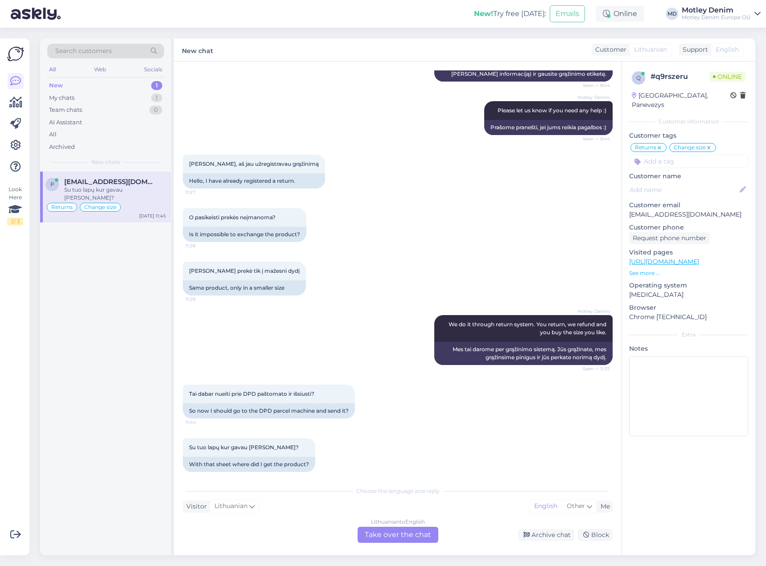
click at [408, 535] on div "Lithuanian to English Take over the chat" at bounding box center [398, 535] width 81 height 16
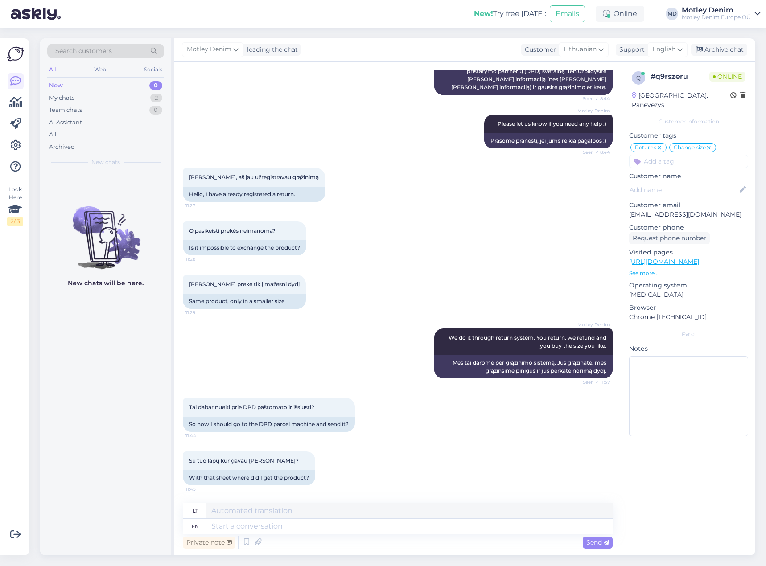
scroll to position [402, 0]
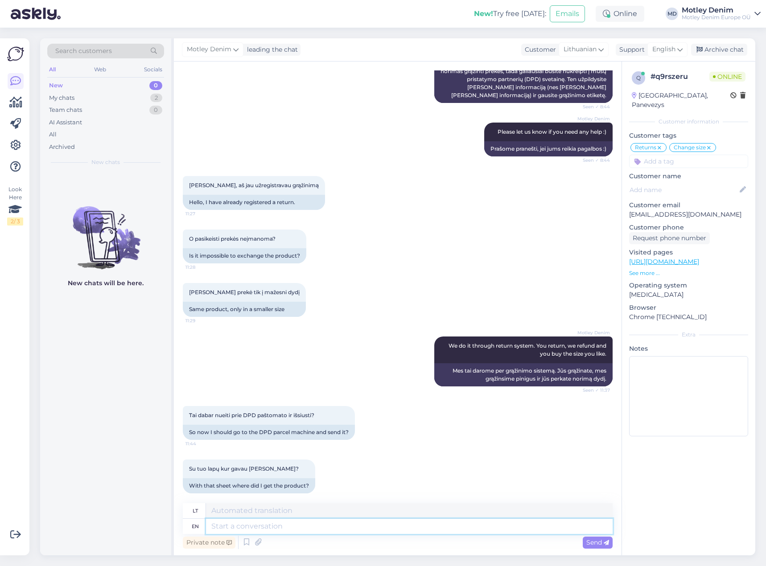
click at [277, 530] on textarea at bounding box center [409, 526] width 407 height 15
click at [299, 531] on textarea at bounding box center [409, 526] width 407 height 15
type textarea "H"
type textarea "Before y"
type textarea "[PERSON_NAME]"
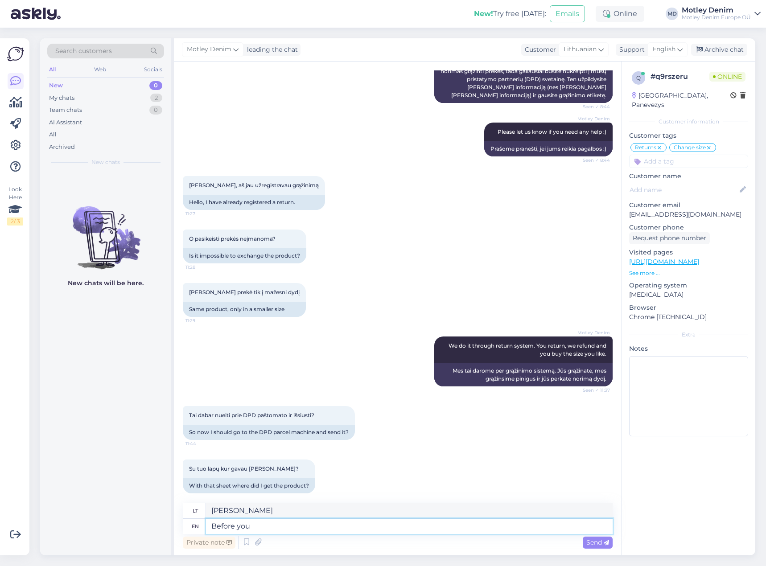
type textarea "Before you g"
type textarea "[PERSON_NAME] jus"
type textarea "Before you go ha"
type textarea "[PERSON_NAME] išvykdami"
type textarea "Before you go have y"
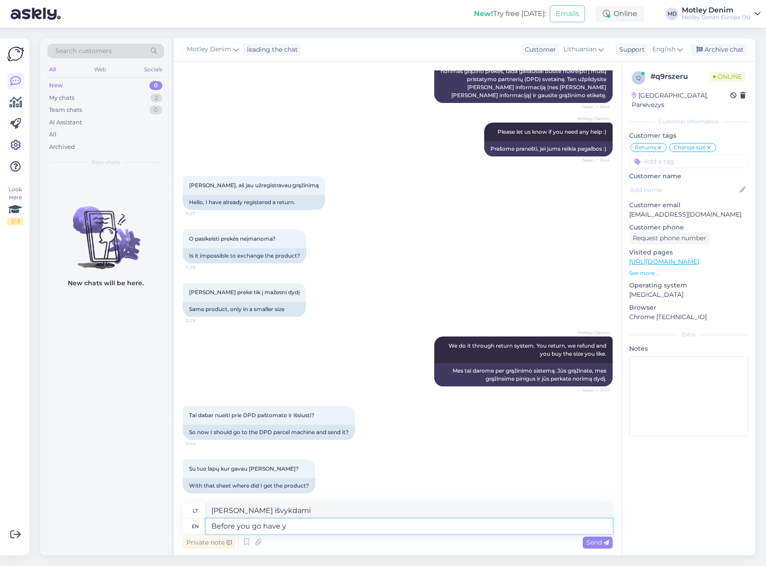
type textarea "[PERSON_NAME], turėkite"
type textarea "Before you go have you"
type textarea "[PERSON_NAME] išvykdami, turėkite"
type textarea "Before you go have you printed o"
type textarea "[PERSON_NAME], ar atsispausdinote"
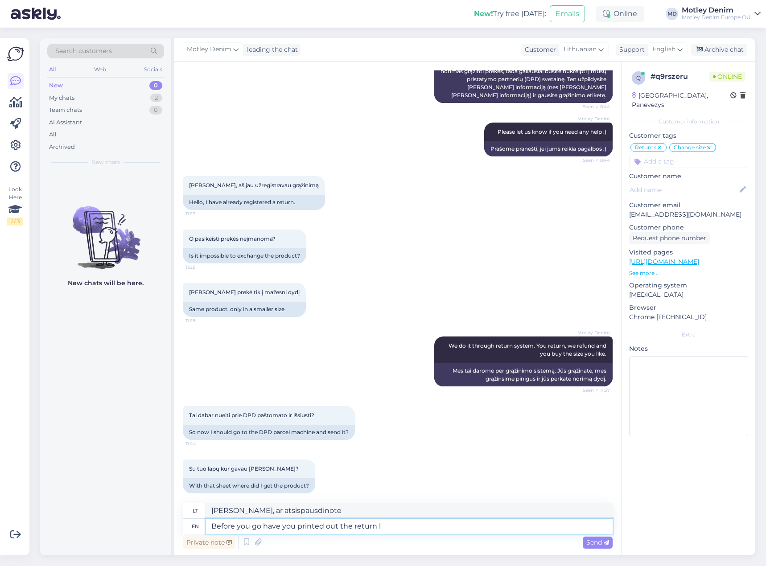
type textarea "Before you go have you printed out the return la"
type textarea "[PERSON_NAME] išvykdami, ar atsispausdinote deklaraciją?"
type textarea "Before you go have you printed out the return label"
type textarea "[PERSON_NAME] išvykdami, ar atsispausdinote grąžinimo etiketę?"
type textarea "Before you go have you printed out the return label through DPD"
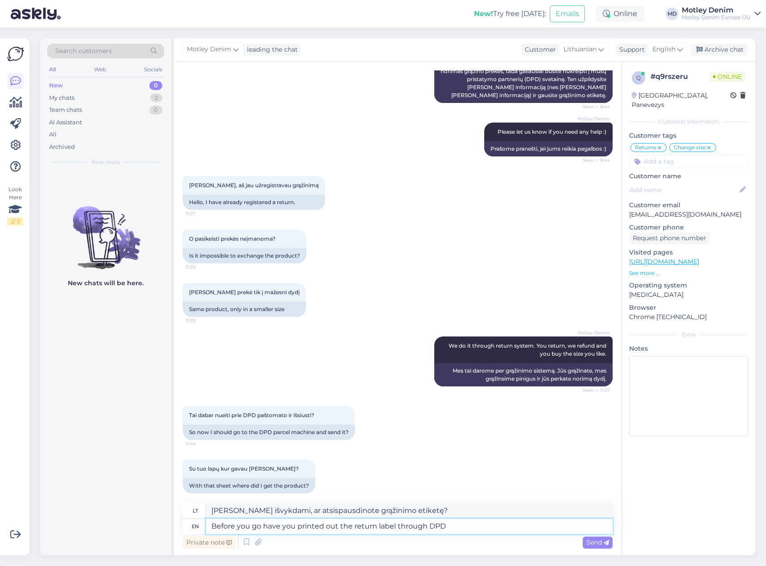
type textarea "[PERSON_NAME] išvykdami, ar atsispausdinote grąžinimo etiketę per DPD?"
click at [193, 412] on span "Tai dabar nueiti prie DPD paštomato ir išsiusti?" at bounding box center [251, 415] width 125 height 7
drag, startPoint x: 193, startPoint y: 407, endPoint x: 317, endPoint y: 404, distance: 124.9
click at [317, 406] on div "Tai dabar nueiti prie DPD paštomato ir išsiusti? 11:44" at bounding box center [269, 415] width 172 height 19
copy div "Tai dabar nueiti prie DPD paštomato ir išsiusti? 11:44"
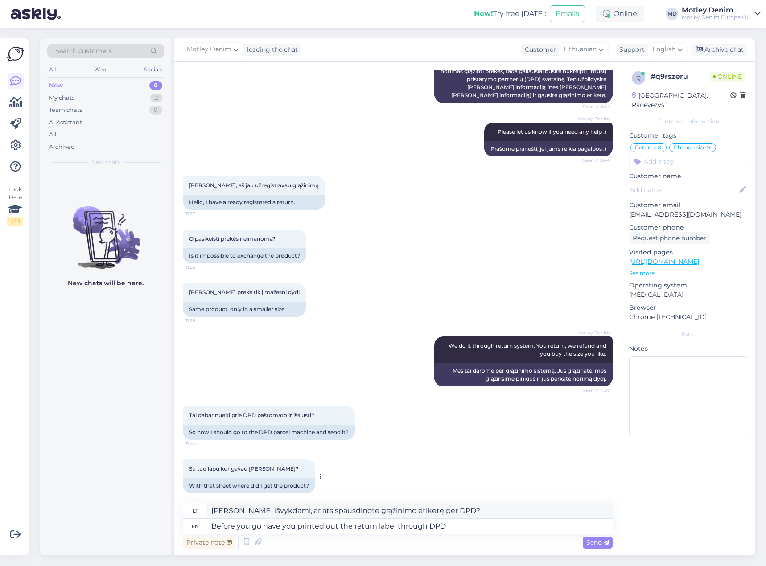
click at [192, 465] on span "Su tuo lapų kur gavau [PERSON_NAME]?" at bounding box center [244, 468] width 110 height 7
drag, startPoint x: 192, startPoint y: 461, endPoint x: 283, endPoint y: 457, distance: 91.1
click at [283, 460] on div "Su tuo lapų kur gavau [PERSON_NAME]? 11:45" at bounding box center [249, 469] width 132 height 19
copy span "Su tuo lapų kur gavau [PERSON_NAME]?"
click at [481, 524] on textarea "Before you go have you printed out the return label through DPD" at bounding box center [409, 526] width 407 height 15
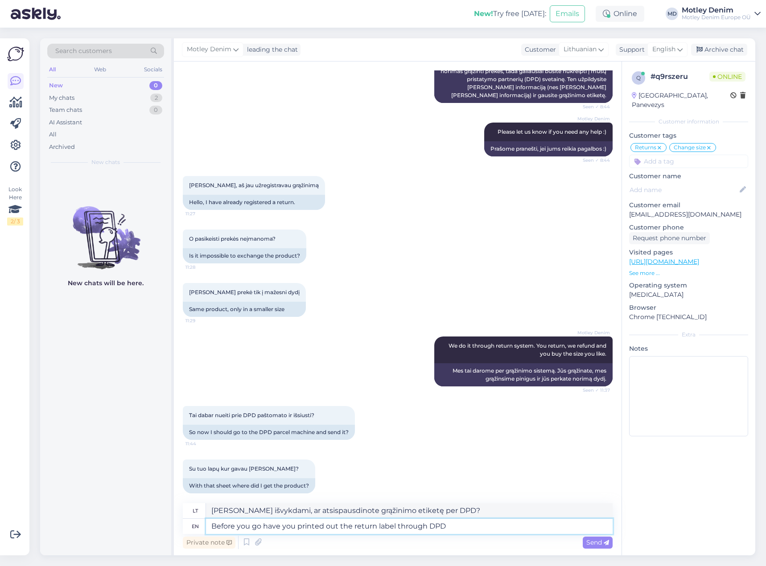
type textarea "Before you go have you printed out the return label through DPD?"
type textarea "Ar [PERSON_NAME] eidami atsispausdinote grąžinimo etiketę per DPD?"
type textarea "Before you go have you printed out the return label through DPD? And"
type textarea "Ar [PERSON_NAME] išvykdami atsispausdinote grąžinimo etiketę per DPD?"
type textarea "Before you go have you printed out the return label through DPD? And yes th"
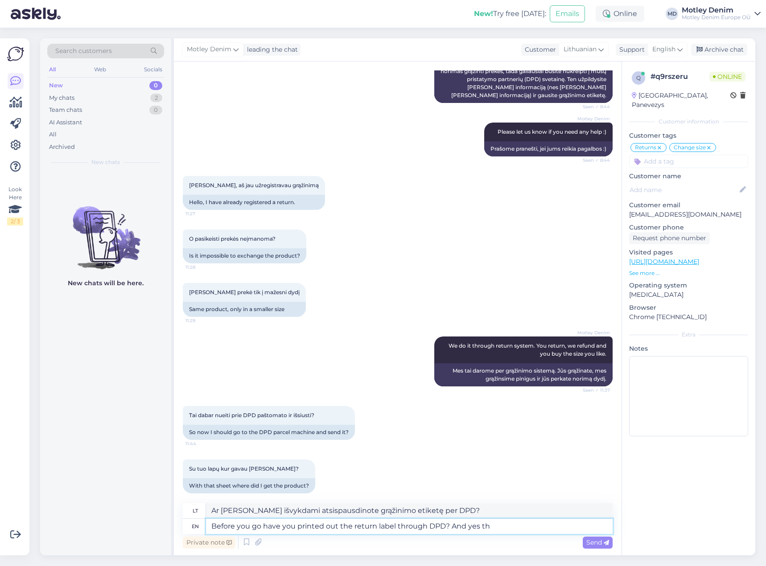
type textarea "Ar [PERSON_NAME] išvykdami atsispausdinote grąžinimo etiketę per DPD? Taip"
type textarea "Before you go have you printed out the return label through DPD? And yes the"
type textarea "Ar [PERSON_NAME] eidami atsispausdinote grąžinimo etiketę per DPD? [GEOGRAPHIC_…"
type textarea "Before you go have you printed out the return label through DPD? And yes the [P…"
type textarea "Ar [PERSON_NAME] išeidami atsispausdinote grąžinimo etiketę per DPD? Taip, ir..."
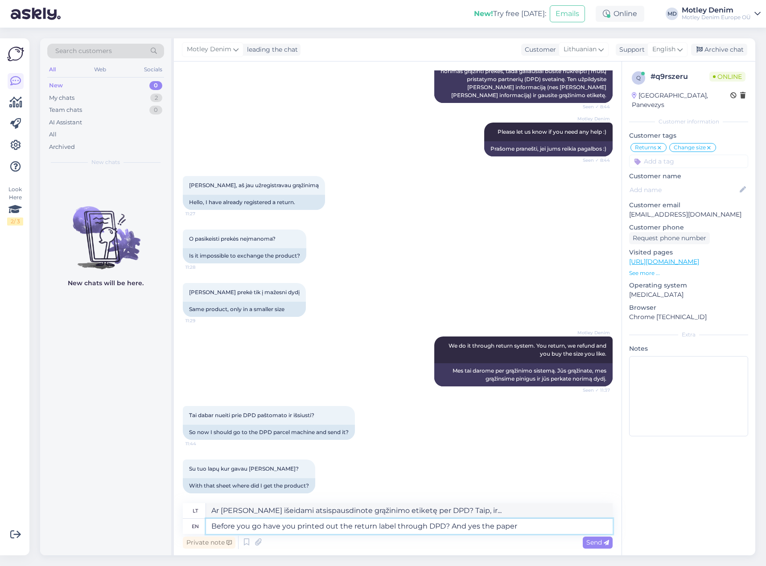
type textarea "Before you go have you printed out the return label through DPD? And yes the pa…"
type textarea "Ar [PERSON_NAME] išeidami atsispausdinote grąžinimo etiketę per DPD? Ir taip, p…"
type textarea "Before you go have you printed out the return label through DPD? And yes the pa…"
type textarea "Ar [PERSON_NAME] išeidami atsispausdinote grąžinimo etiketę per DPD? Ir taip, t…"
type textarea "Before you go have you printed out the return label through DPD? And yes the pa…"
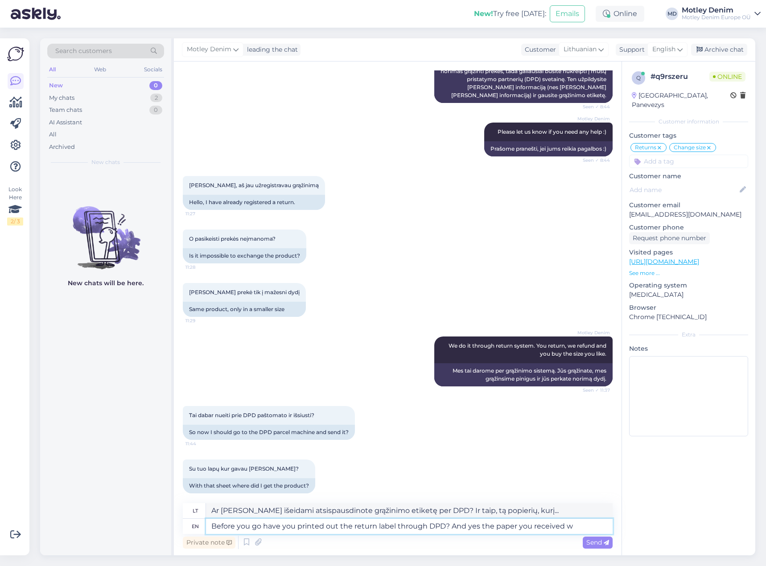
type textarea "Ar [PERSON_NAME] išeidami atsispausdinote grąžinimo etiketę per DPD? Ir taip, […"
type textarea "Before you go have you printed out the return label through DPD? And yes the pa…"
type textarea "Ar [PERSON_NAME] išeidami atsispausdinote grąžinimo etiketę per DPD? Taip, [PER…"
type textarea "Before you go have you printed out the return label through DPD? And yes the pa…"
type textarea "Ar [PERSON_NAME] išeidami atsispausdinote grąžinimo etiketę per DPD? Taip, ir p…"
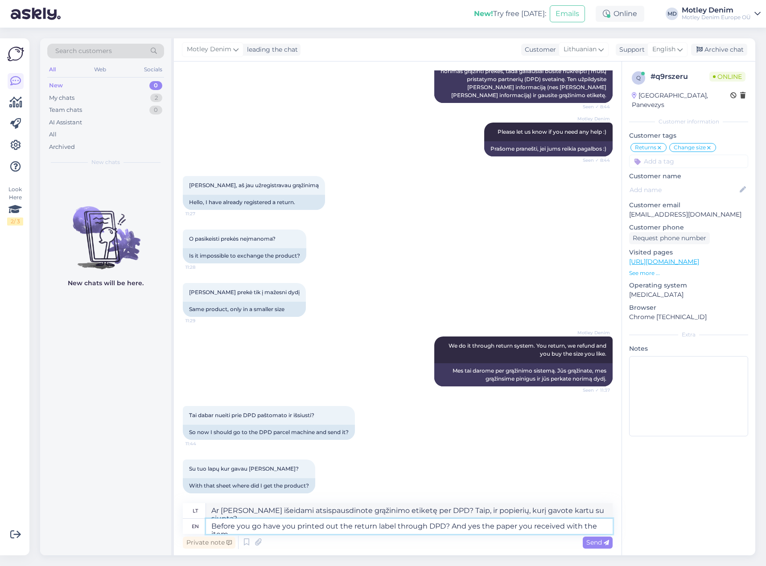
scroll to position [410, 0]
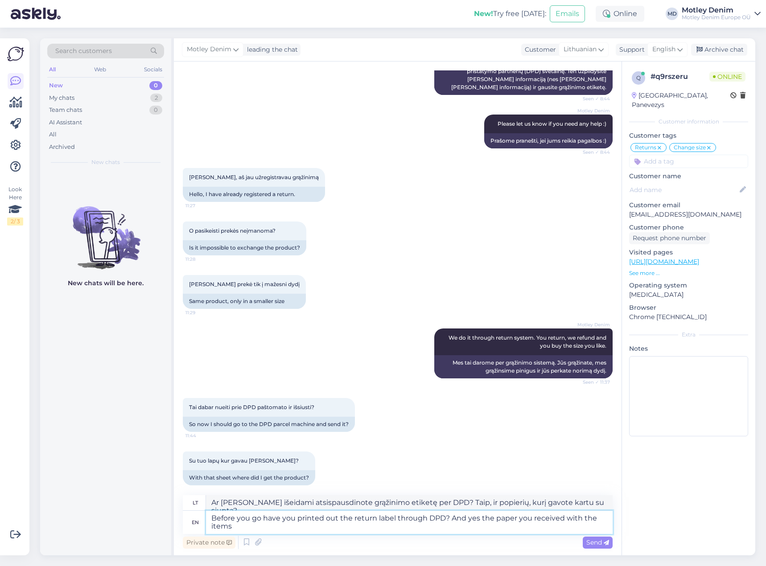
type textarea "Before you go have you printed out the return label through DPD? And yes the pa…"
type textarea "Ar [PERSON_NAME] eidami atsispausdinote grąžinimo etiketę per DPD? Taip, ir pop…"
type textarea "Before you go have you printed out the return label through DPD? And yes the pa…"
type textarea "Ar [PERSON_NAME] eidami atsispausdinote grąžinimo etiketę per DPD? Taip, popier…"
type textarea "Before you go have you printed out the return label through DPD? And yes the pa…"
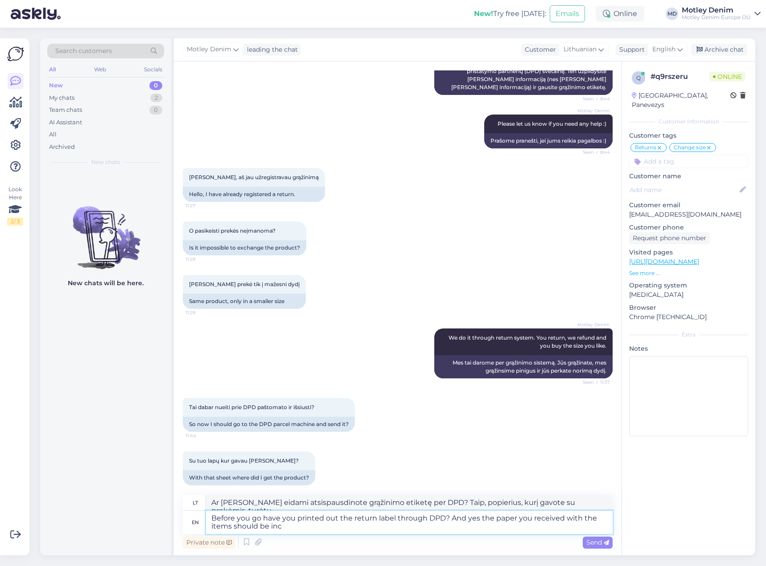
type textarea "Ar [PERSON_NAME] eidami atsispausdinote grąžinimo etiketę per DPD? Taip, popier…"
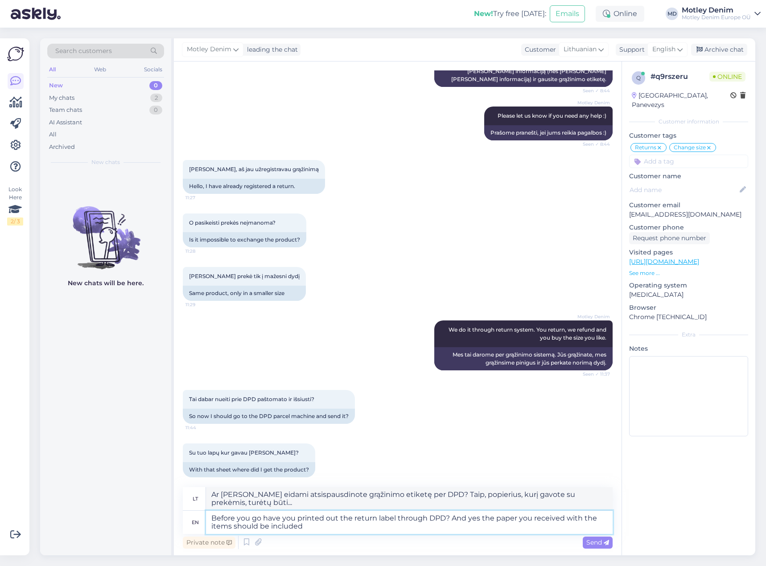
type textarea "Before you go have you printed out the return label through DPD? And yes the pa…"
type textarea "Ar [PERSON_NAME] eidami atsispausdinote grąžinimo etiketę per DPD? Taip, turėtų…"
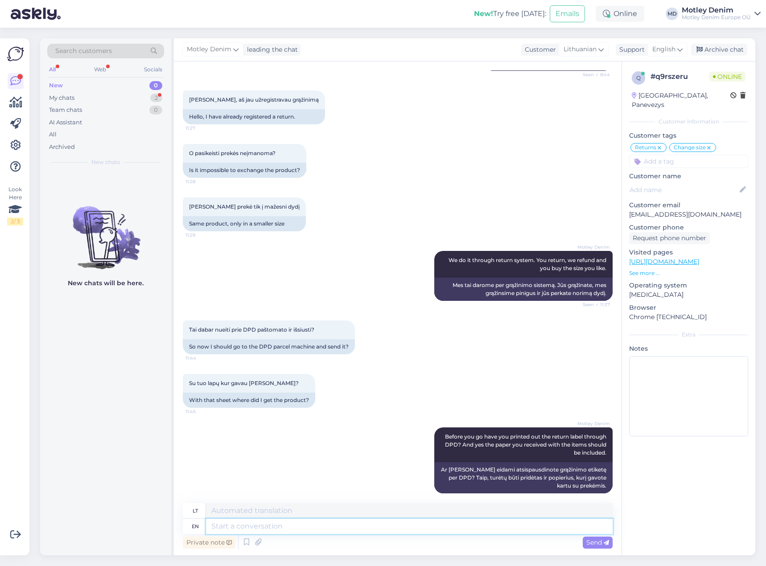
scroll to position [541, 0]
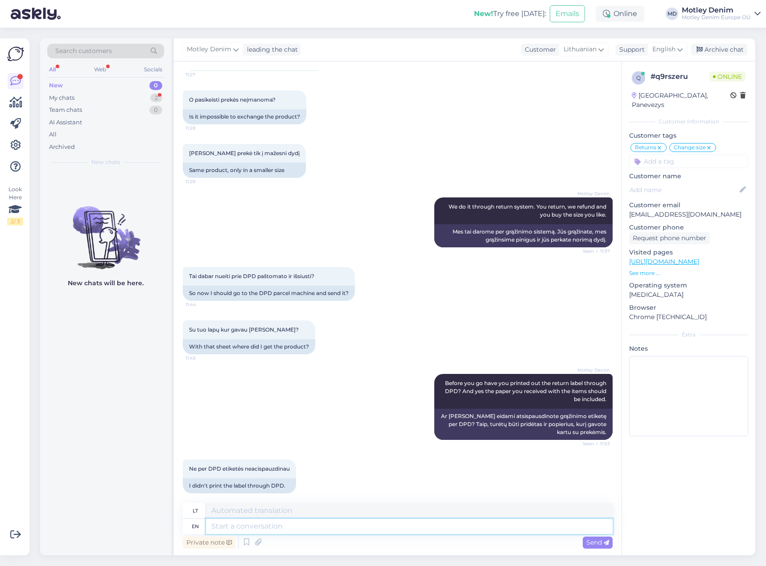
click at [321, 531] on textarea at bounding box center [409, 526] width 407 height 15
click at [394, 528] on textarea at bounding box center [409, 526] width 407 height 15
click at [282, 528] on textarea at bounding box center [409, 526] width 407 height 15
type textarea "Can y"
type textarea "Gali"
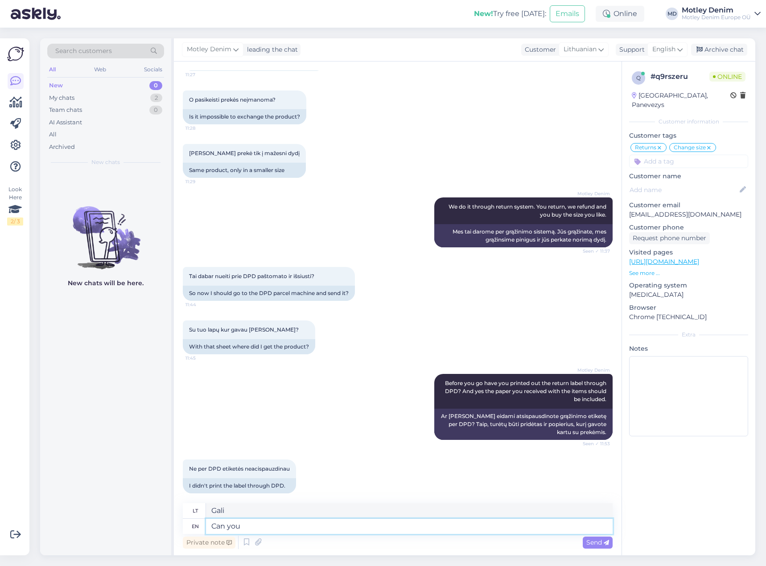
type textarea "Can you"
type textarea "Ar galite"
type textarea "Can you plea"
click at [642, 210] on p "[EMAIL_ADDRESS][DOMAIN_NAME]" at bounding box center [688, 214] width 119 height 9
drag, startPoint x: 642, startPoint y: 203, endPoint x: 692, endPoint y: 202, distance: 49.1
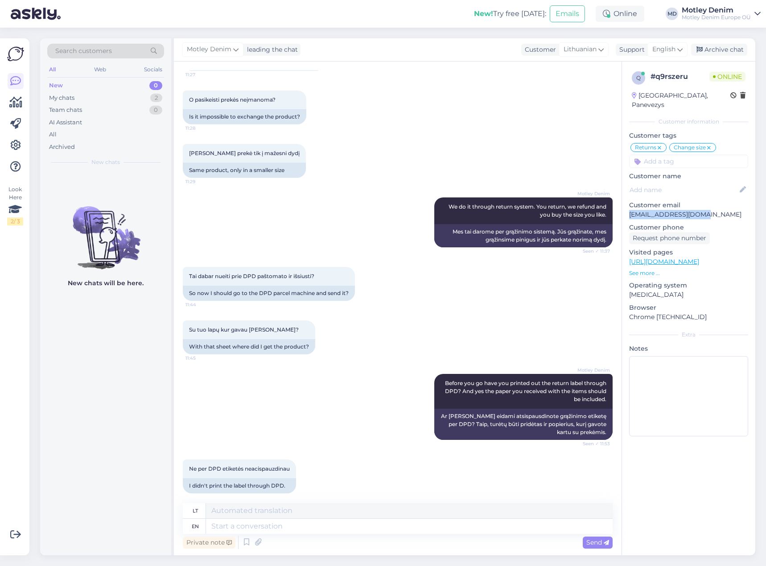
click at [692, 210] on p "[EMAIL_ADDRESS][DOMAIN_NAME]" at bounding box center [688, 214] width 119 height 9
copy p "[EMAIL_ADDRESS][DOMAIN_NAME]"
click at [322, 536] on div "Private note Send" at bounding box center [398, 542] width 430 height 17
click at [327, 528] on textarea at bounding box center [409, 526] width 407 height 15
click at [328, 524] on textarea at bounding box center [409, 526] width 407 height 15
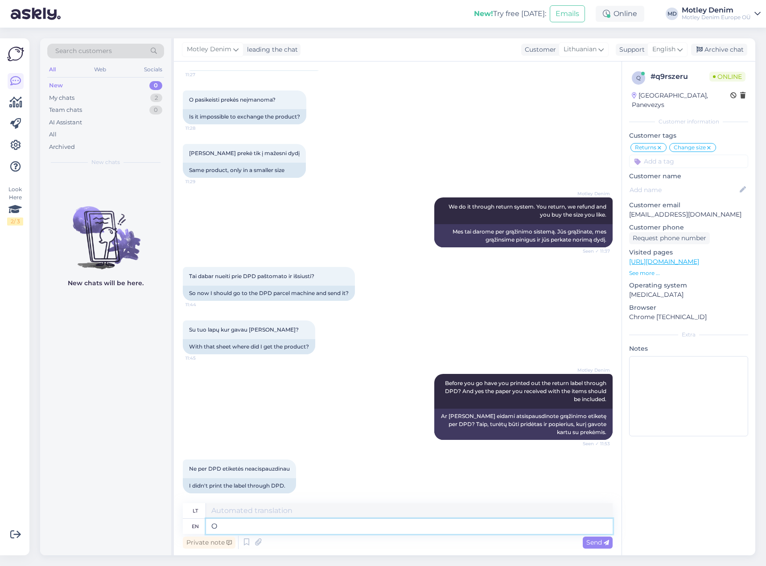
type textarea "On"
type textarea "O"
type textarea "One m"
type textarea "Vienas"
type textarea "One moment"
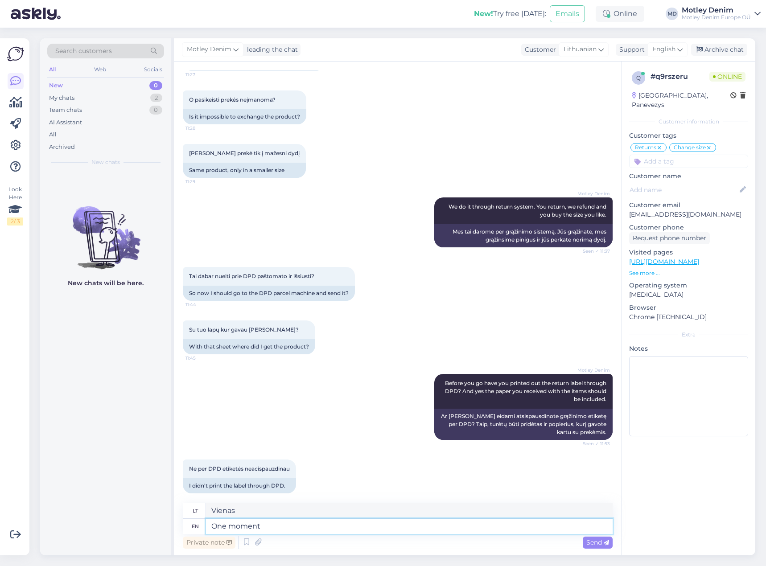
type textarea "Akimirką"
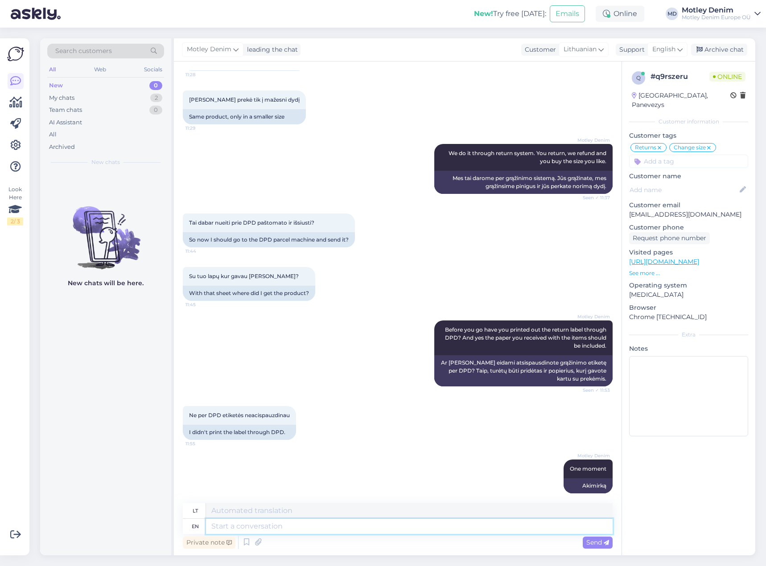
click at [355, 527] on textarea at bounding box center [409, 526] width 407 height 15
type textarea "Did"
type textarea "Padarė"
type textarea "Did you re"
type textarea "Ar tu?"
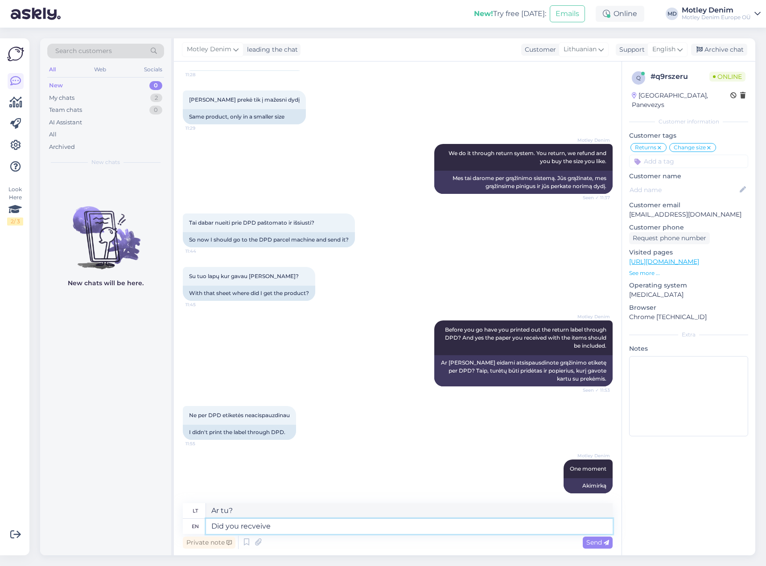
type textarea "Did you recveive"
type textarea "Ar [PERSON_NAME]?"
type textarea "Did you recveive an ema"
type textarea "Ar gavote?"
type textarea "Did you recveive an email f"
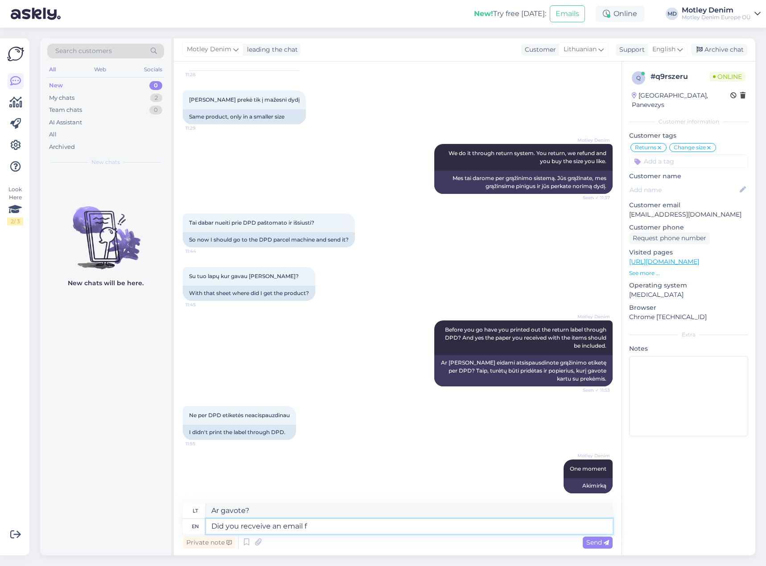
type textarea "Ar gavote el. laišką?"
type textarea "Did you recveive an email from DP"
type textarea "Ar gavote el. laišką iš"
type textarea "Did you recveive an email from DPD"
type textarea "Ar gavote el. laišką iš DPD?"
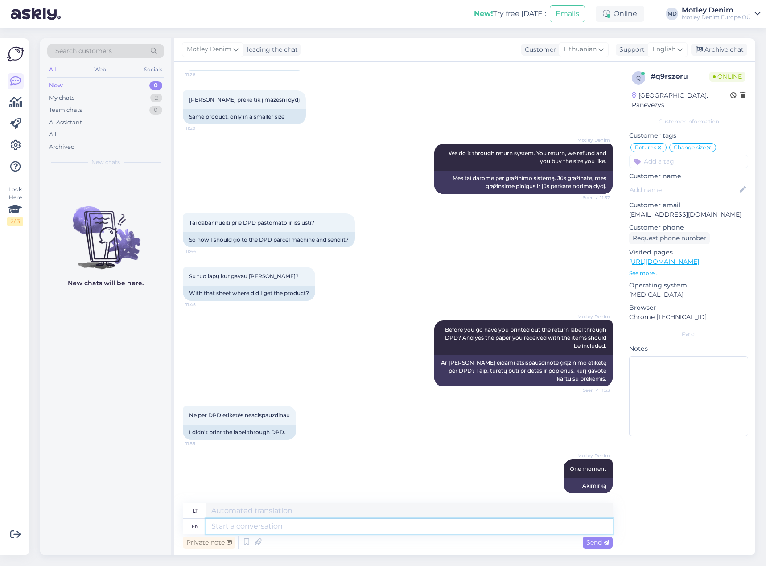
scroll to position [648, 0]
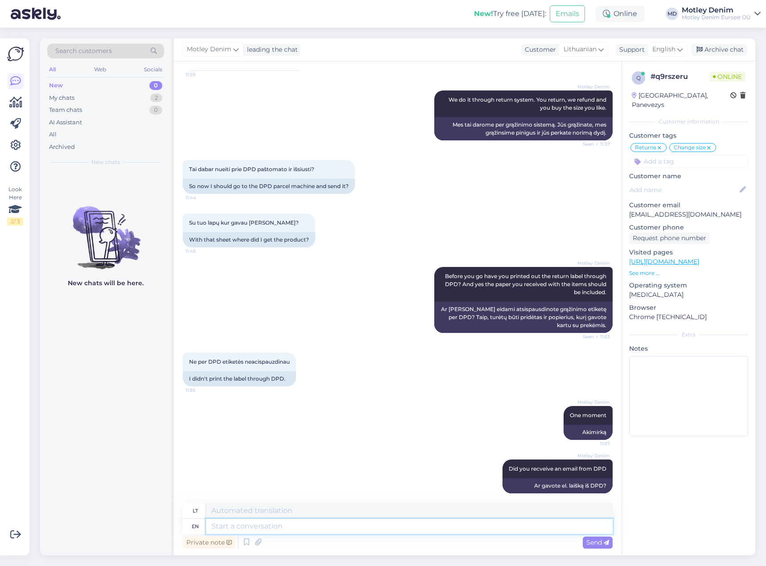
type textarea "?"
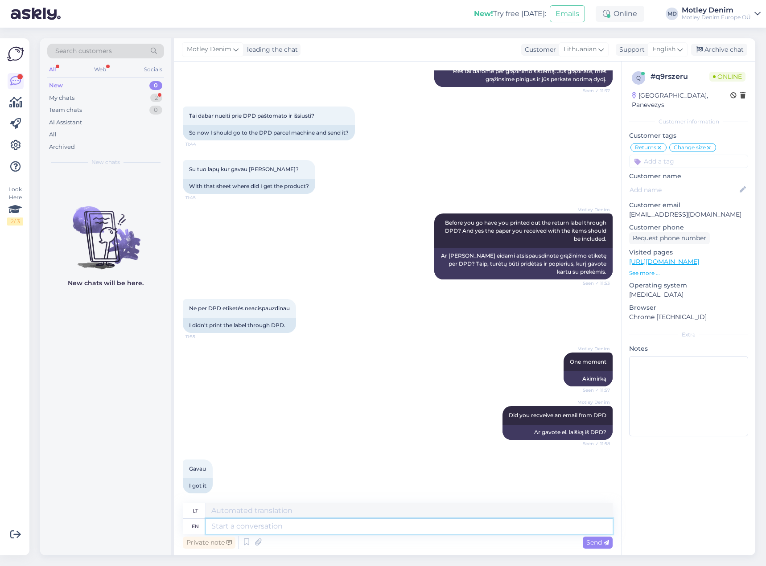
click at [450, 531] on textarea at bounding box center [409, 526] width 407 height 15
type textarea "I ha"
type textarea "Aš"
type textarea "I have fi"
type textarea "Aš turiu"
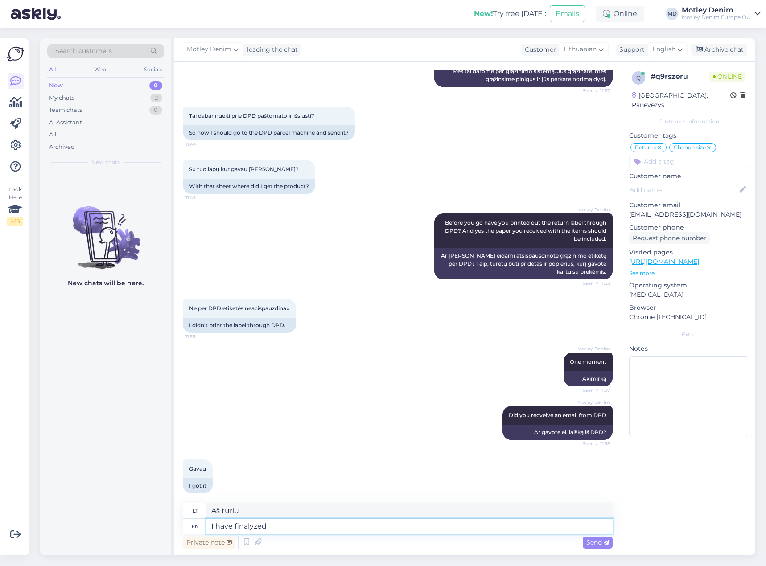
type textarea "I have finalyzed t"
type textarea "Aš baigiau"
type textarea "I have finalyzed it my"
type textarea "Aš jį užbaigiau"
type textarea "I have finalyzed it myself"
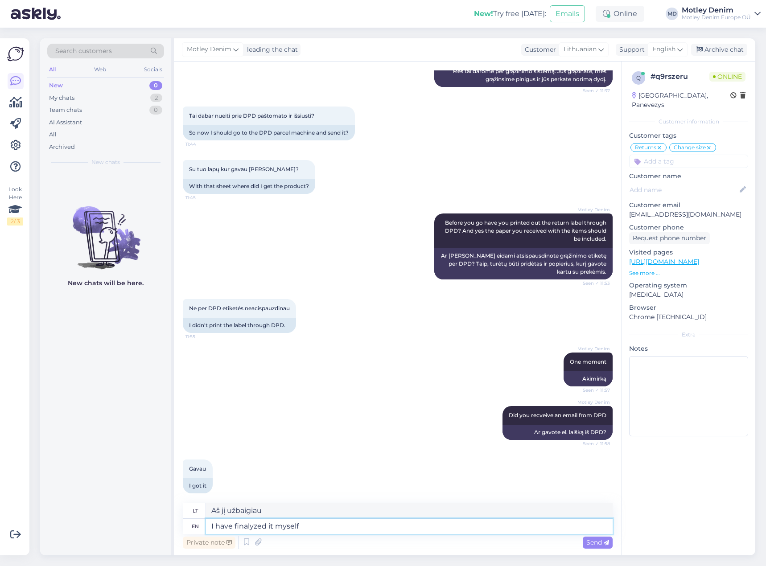
type textarea "Aš pats tai galutinai patvirtinau"
type textarea "I have finalyzed it myself for you"
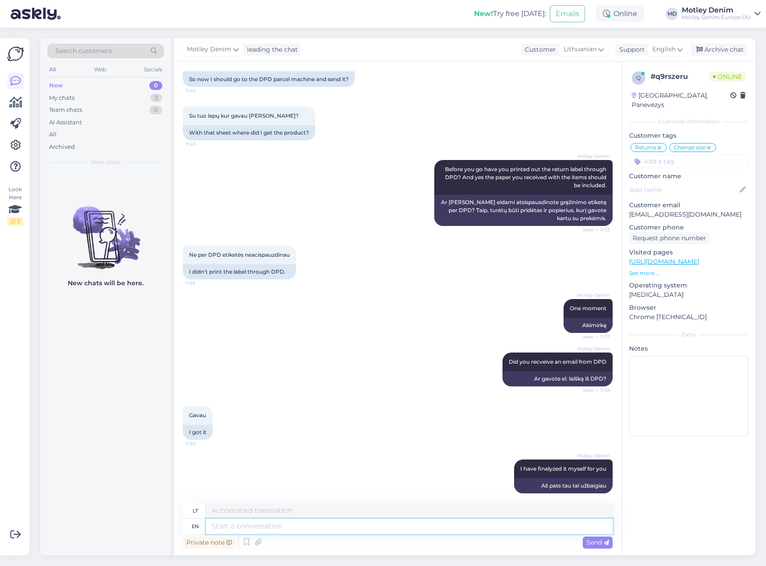
scroll to position [856, 0]
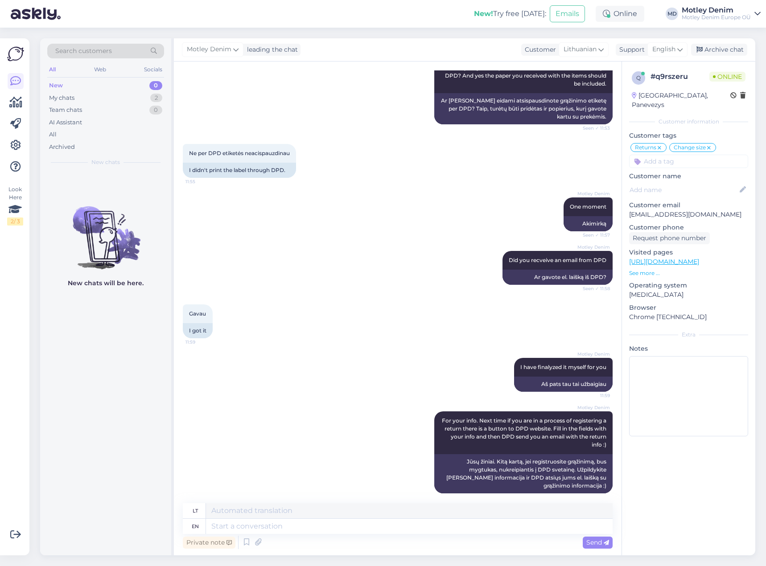
click at [699, 155] on input at bounding box center [688, 161] width 119 height 13
click at [681, 182] on span "I can't print the label" at bounding box center [689, 184] width 54 height 5
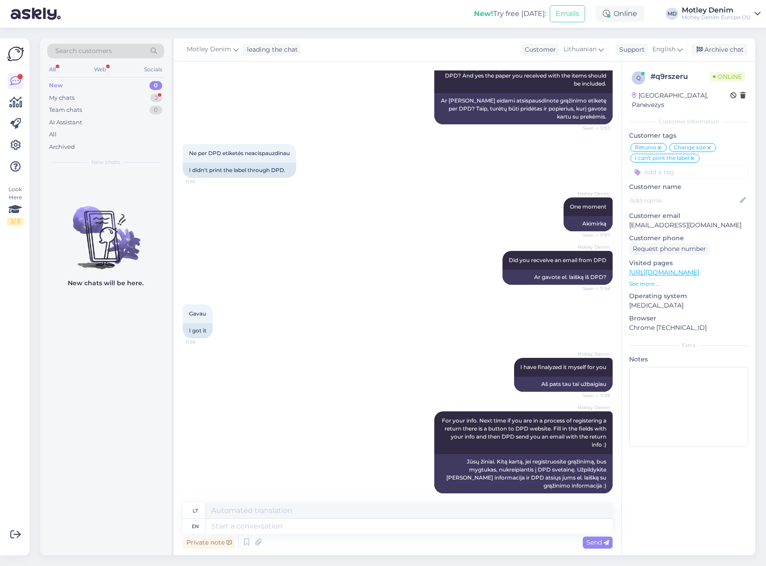
scroll to position [980, 0]
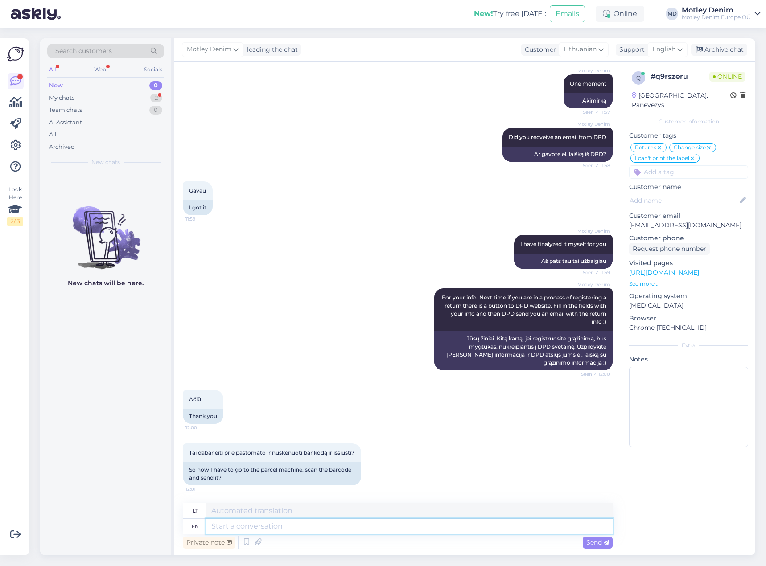
click at [332, 530] on textarea at bounding box center [409, 526] width 407 height 15
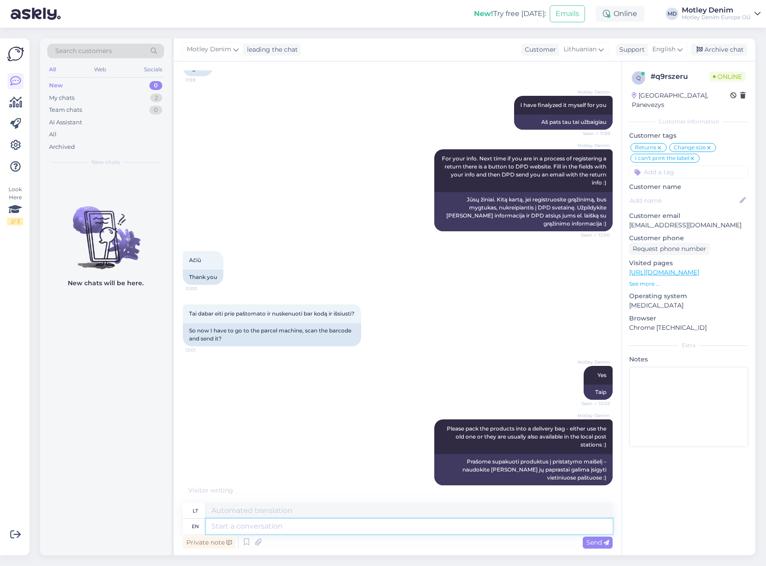
scroll to position [1128, 0]
